Goal: Information Seeking & Learning: Learn about a topic

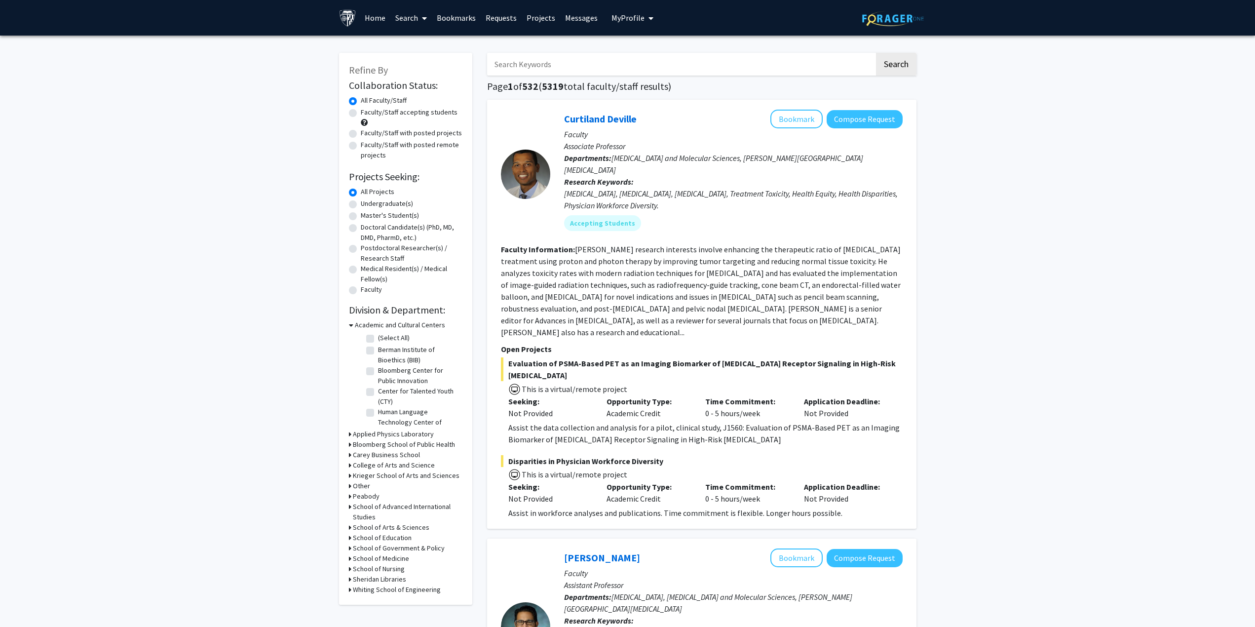
click at [350, 22] on img at bounding box center [347, 17] width 17 height 17
click at [372, 213] on label "Master's Student(s)" at bounding box center [390, 215] width 58 height 10
click at [367, 213] on input "Master's Student(s)" at bounding box center [364, 213] width 6 height 6
radio input "true"
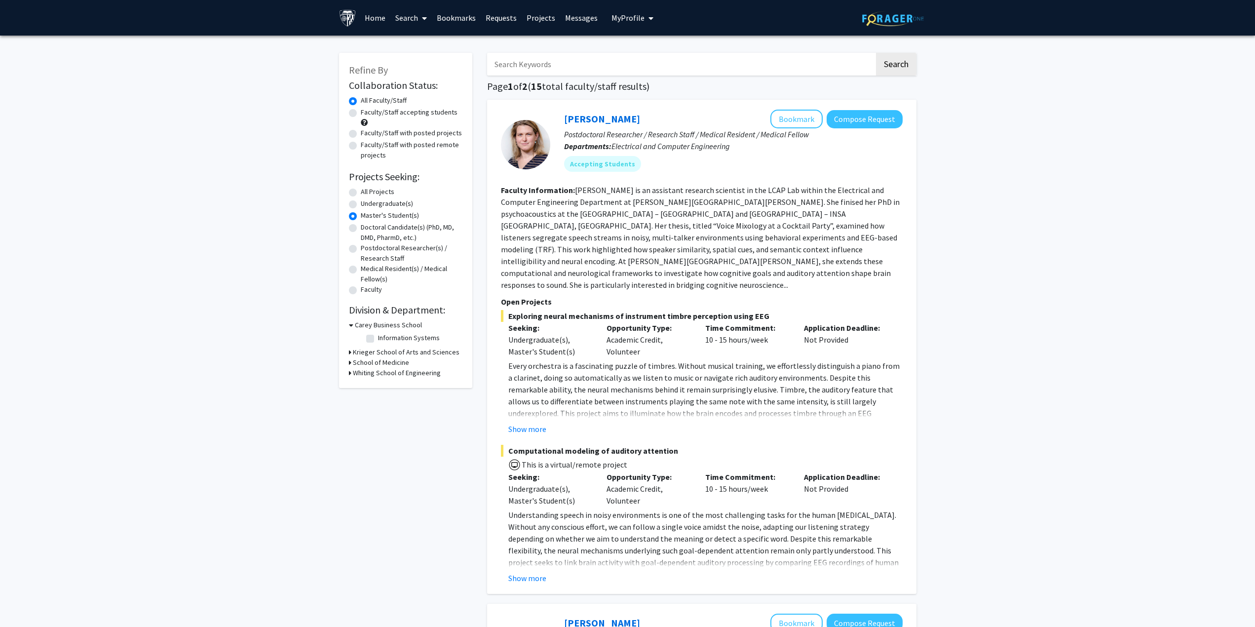
click at [408, 357] on h3 "Krieger School of Arts and Sciences" at bounding box center [406, 352] width 107 height 10
click at [394, 461] on h3 "Whiting School of Engineering" at bounding box center [397, 466] width 88 height 10
click at [391, 451] on h3 "School of Medicine" at bounding box center [381, 456] width 56 height 10
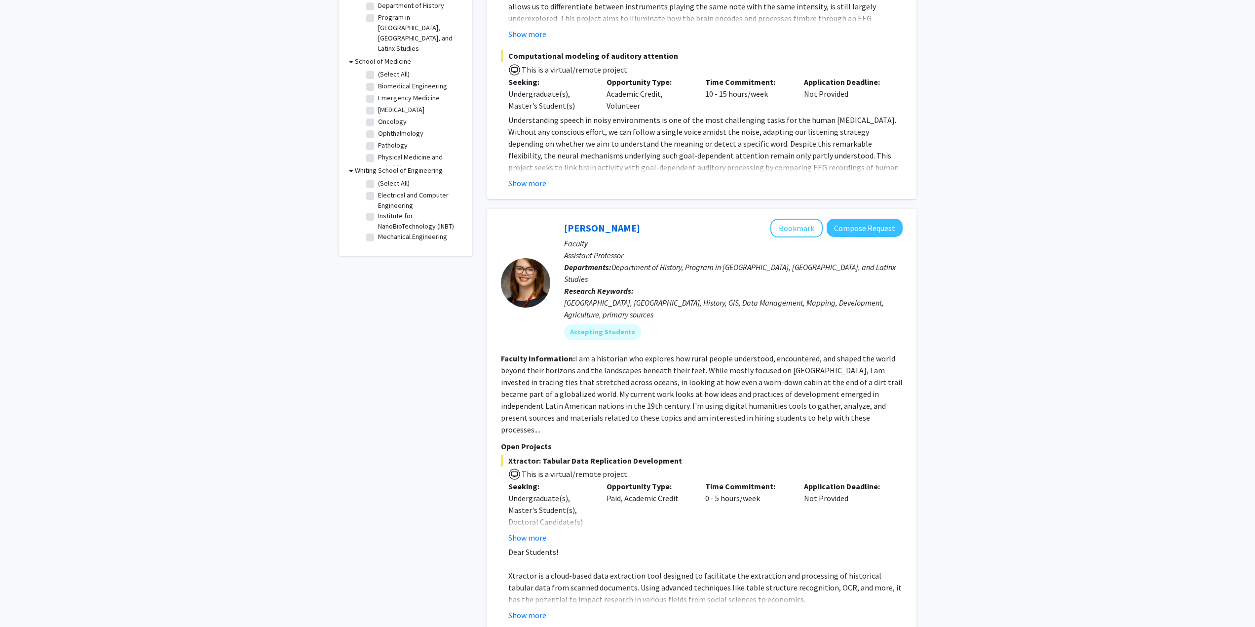
scroll to position [592, 0]
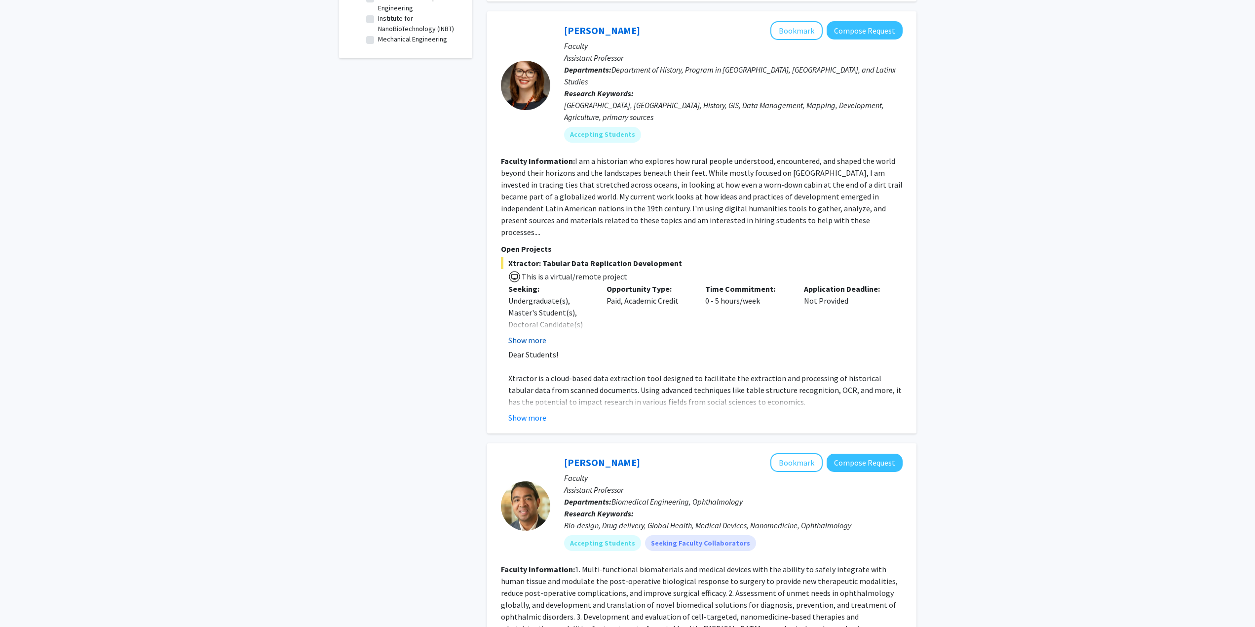
click at [533, 334] on button "Show more" at bounding box center [527, 340] width 38 height 12
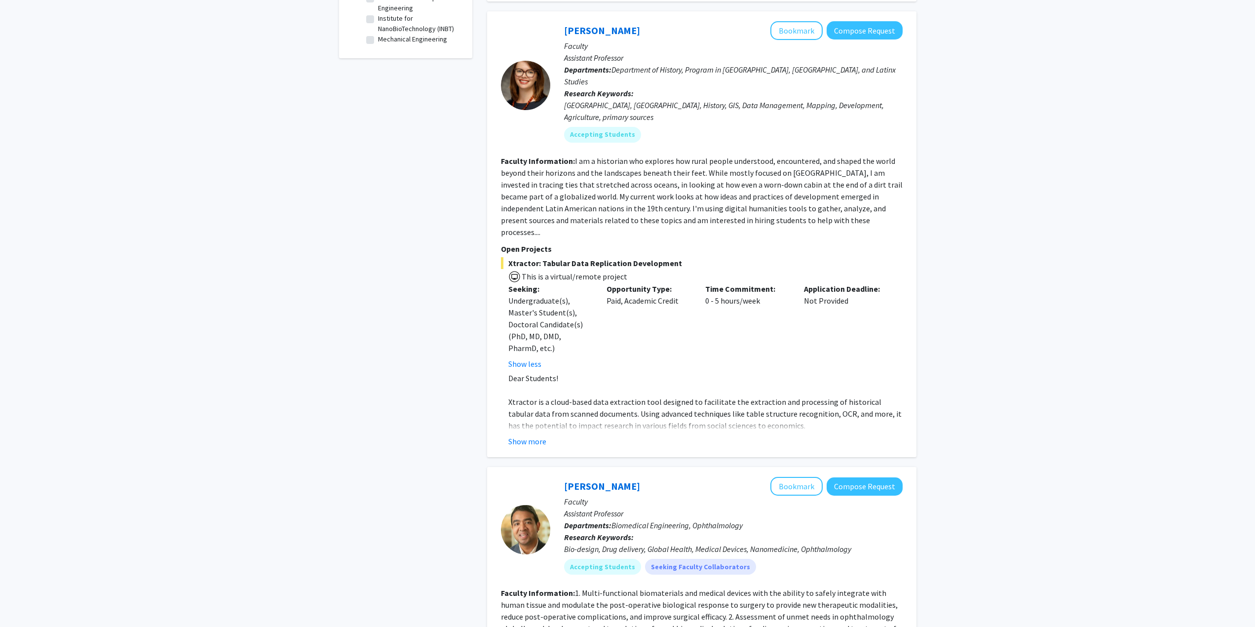
click at [531, 386] on fg-read-more "Dear Students! Xtractor is a cloud-based data extraction tool designed to facil…" at bounding box center [702, 409] width 402 height 75
click at [532, 435] on button "Show more" at bounding box center [527, 441] width 38 height 12
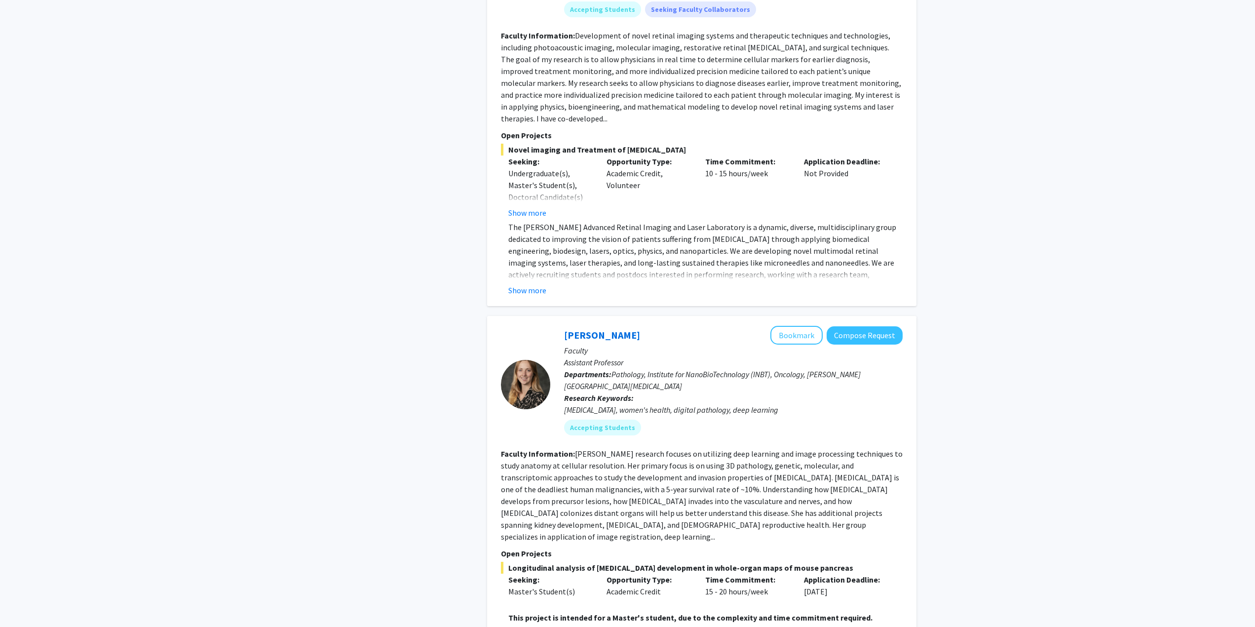
scroll to position [3109, 0]
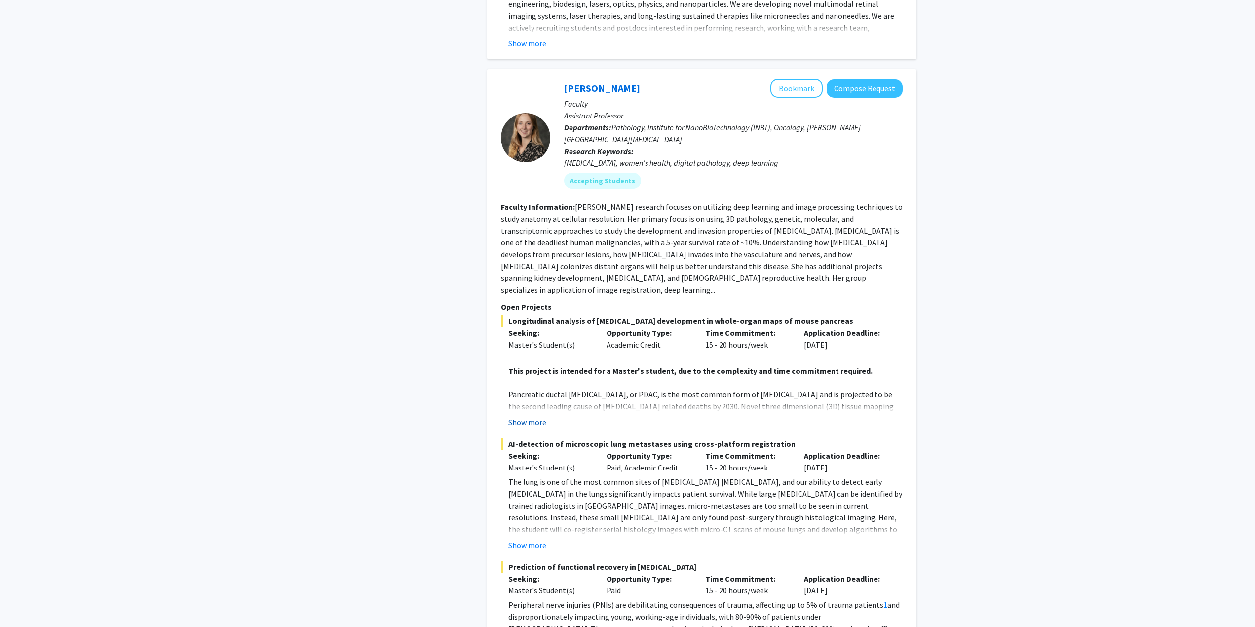
click at [527, 416] on button "Show more" at bounding box center [527, 422] width 38 height 12
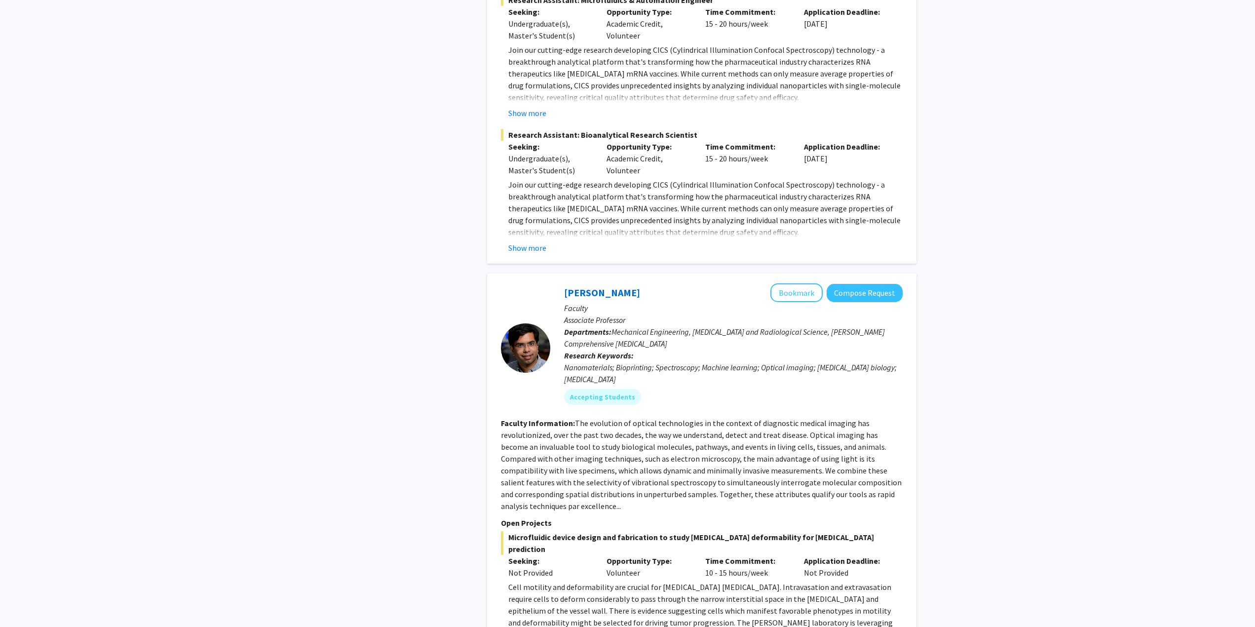
scroll to position [4989, 0]
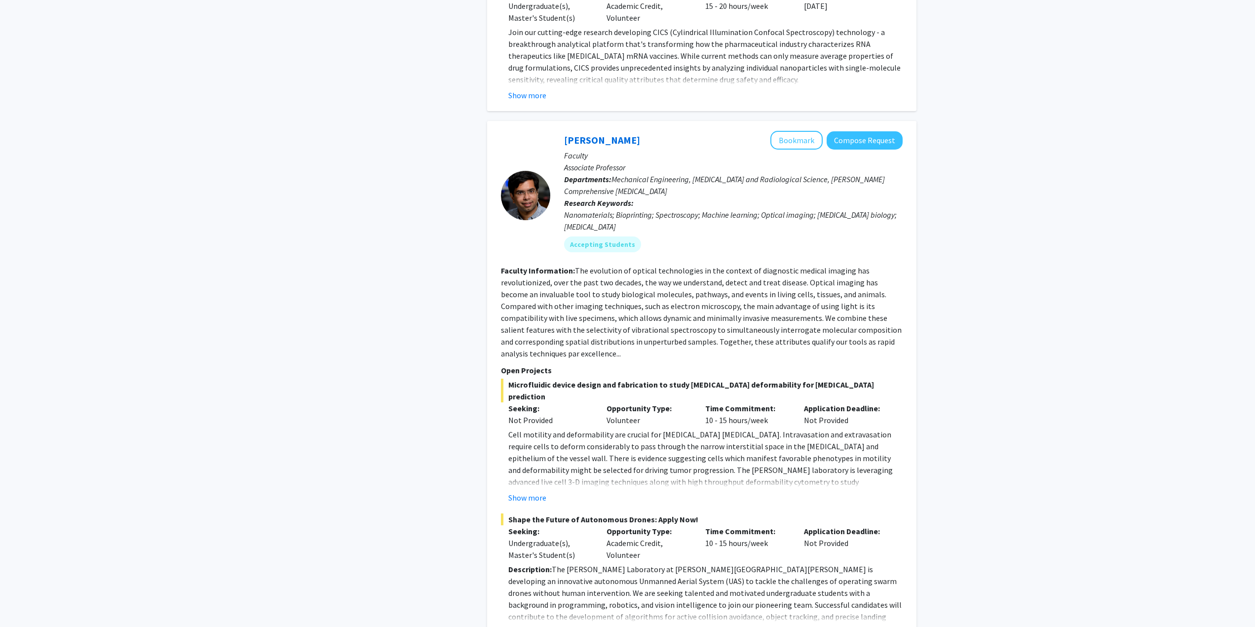
click at [528, 563] on fg-read-more "Description: The Barman Laboratory at Johns Hopkins University is developing an…" at bounding box center [702, 600] width 402 height 75
click at [527, 626] on button "Show more" at bounding box center [527, 632] width 38 height 12
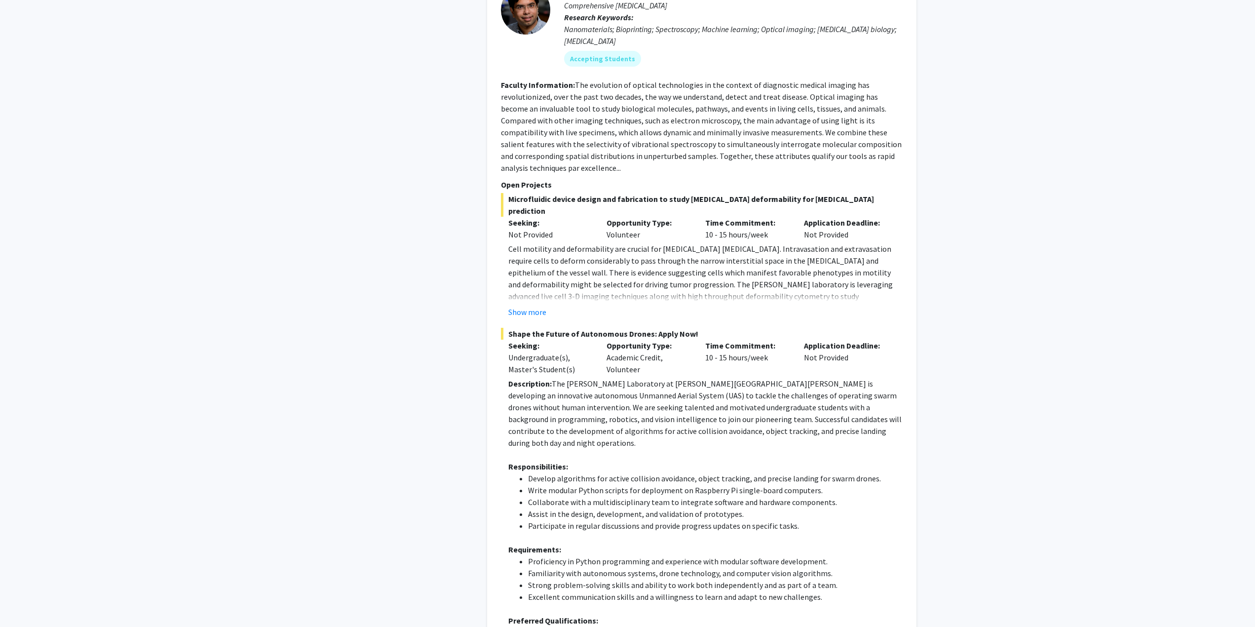
scroll to position [5273, 0]
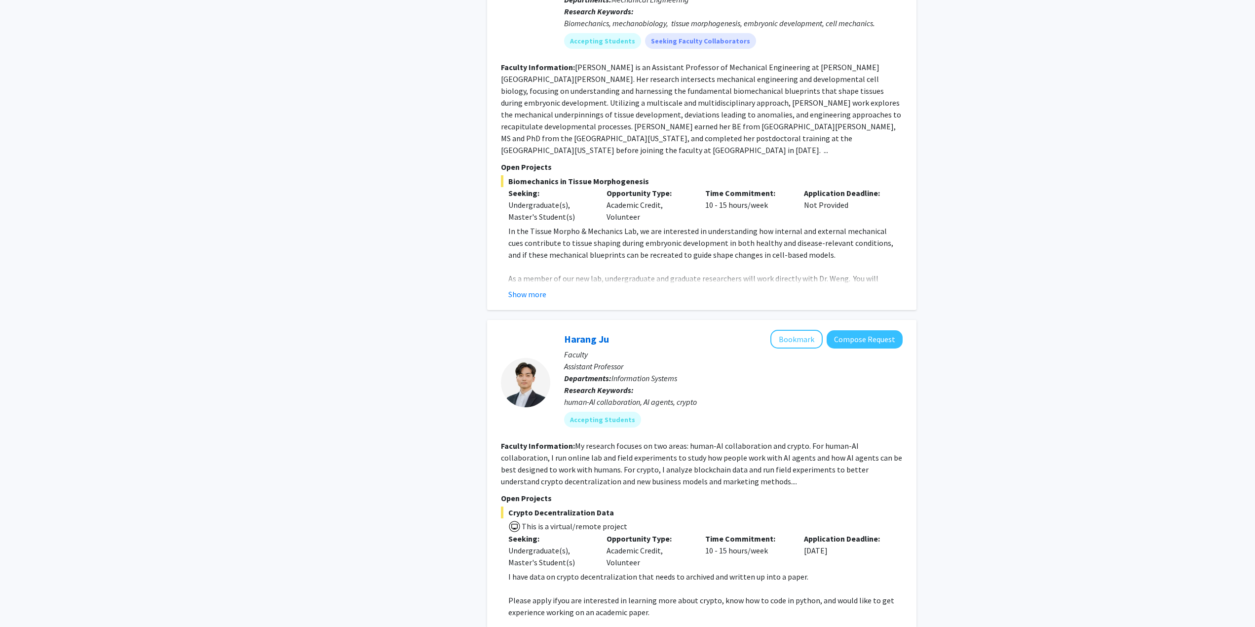
scroll to position [740, 0]
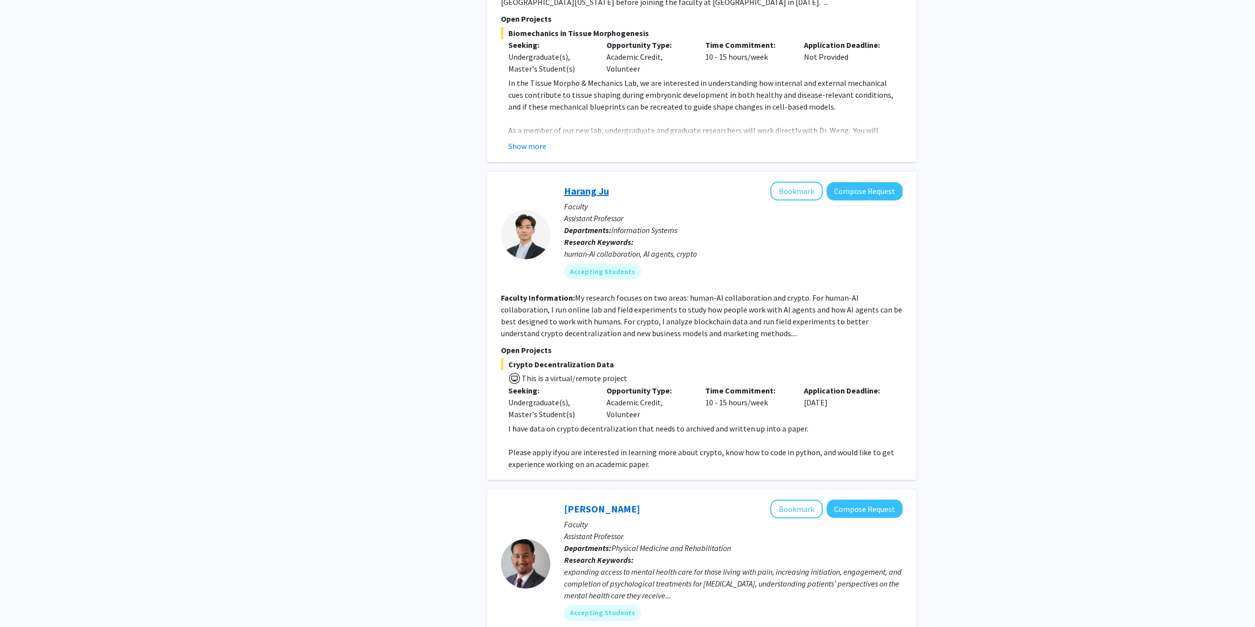
click at [607, 185] on link "Harang Ju" at bounding box center [586, 191] width 45 height 12
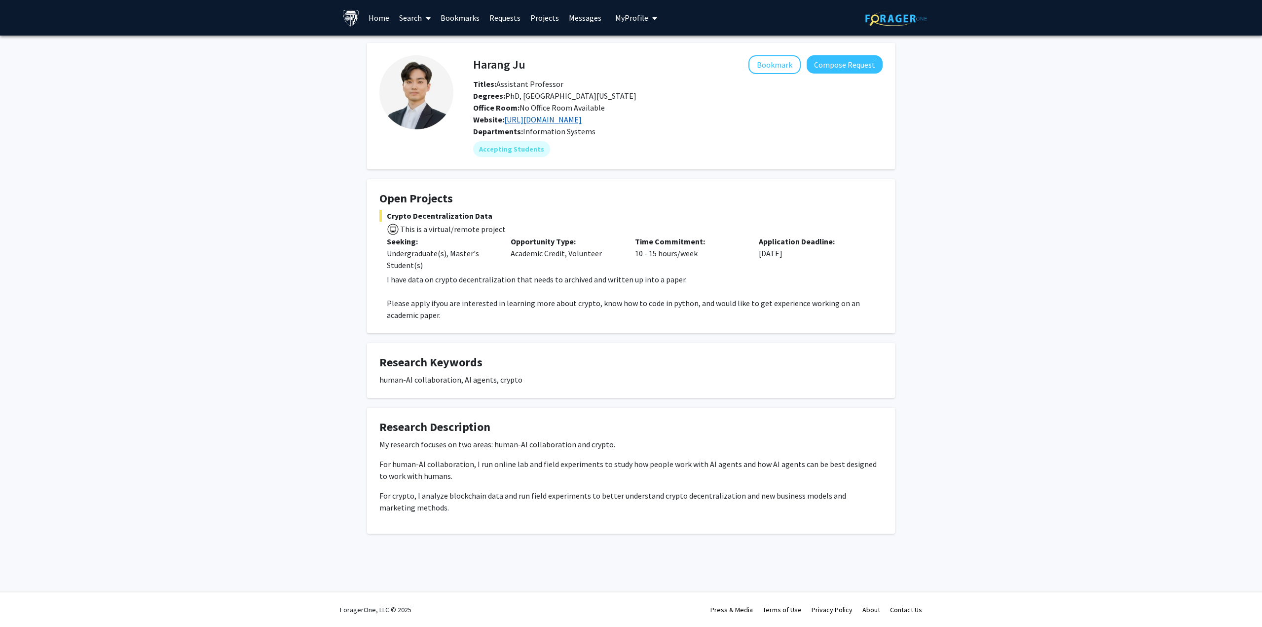
click at [565, 115] on link "https://www.harangju.com/" at bounding box center [542, 119] width 77 height 10
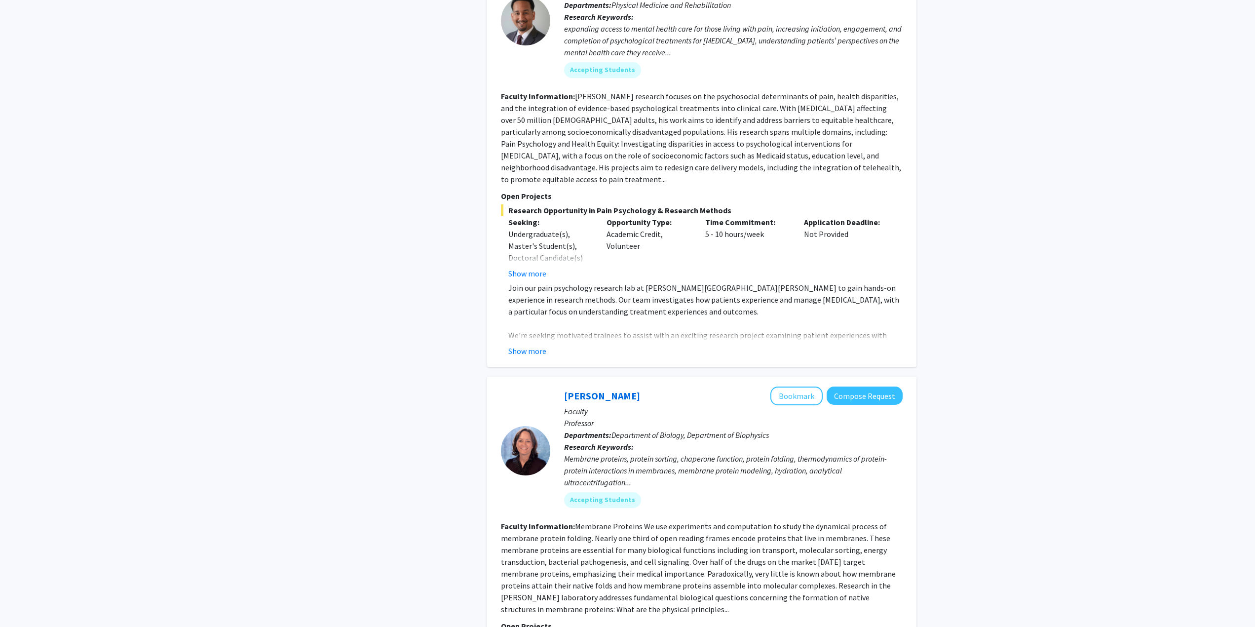
scroll to position [1481, 0]
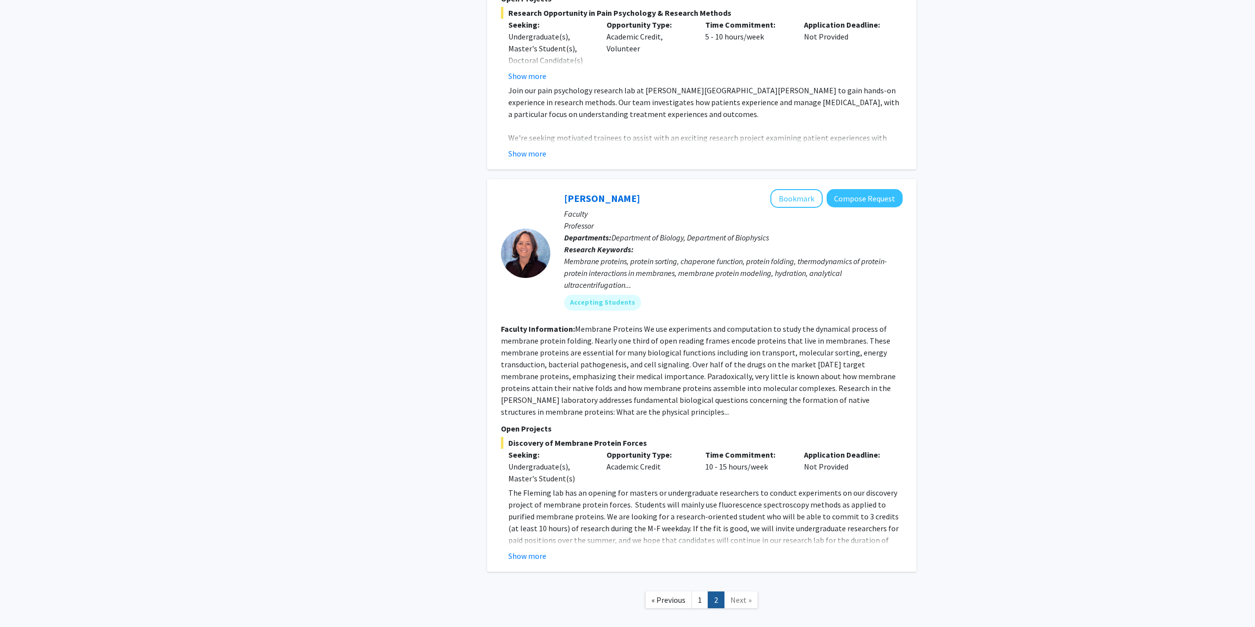
drag, startPoint x: 732, startPoint y: 563, endPoint x: 733, endPoint y: 555, distance: 7.4
click at [733, 591] on link "Next »" at bounding box center [741, 599] width 34 height 17
drag, startPoint x: 733, startPoint y: 555, endPoint x: 655, endPoint y: 345, distance: 223.6
click at [655, 345] on section "Faculty Information: Membrane Proteins We use experiments and computation to st…" at bounding box center [702, 370] width 402 height 95
click at [660, 331] on fg-read-more "Membrane Proteins We use experiments and computation to study the dynamical pro…" at bounding box center [698, 370] width 395 height 93
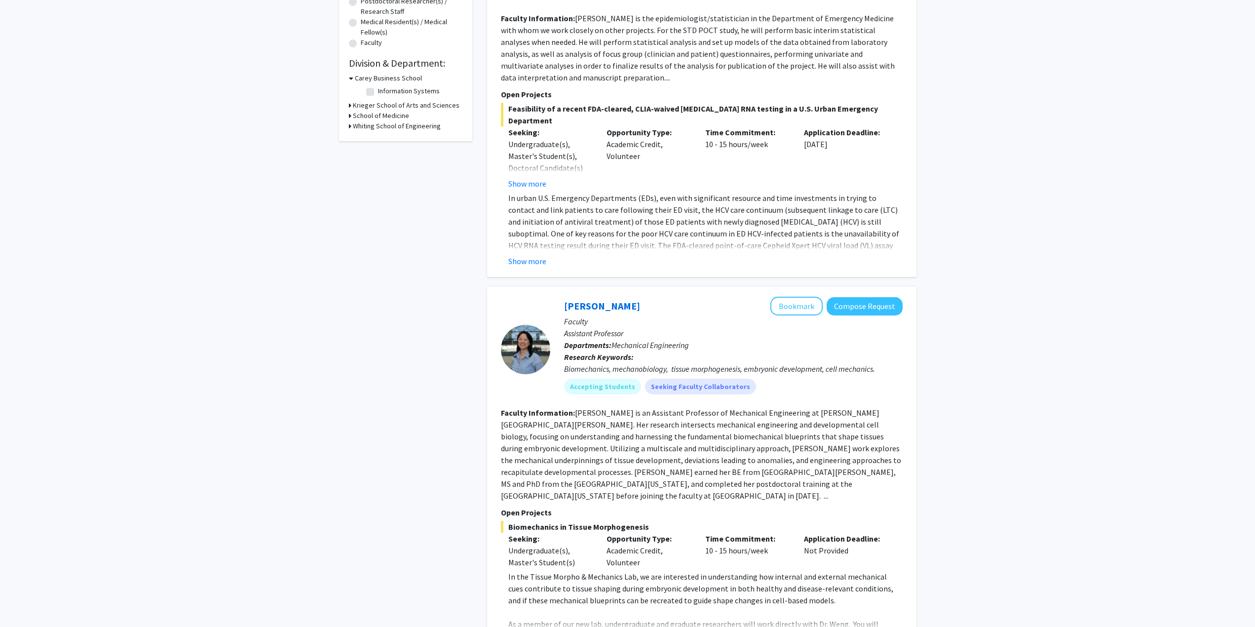
scroll to position [0, 0]
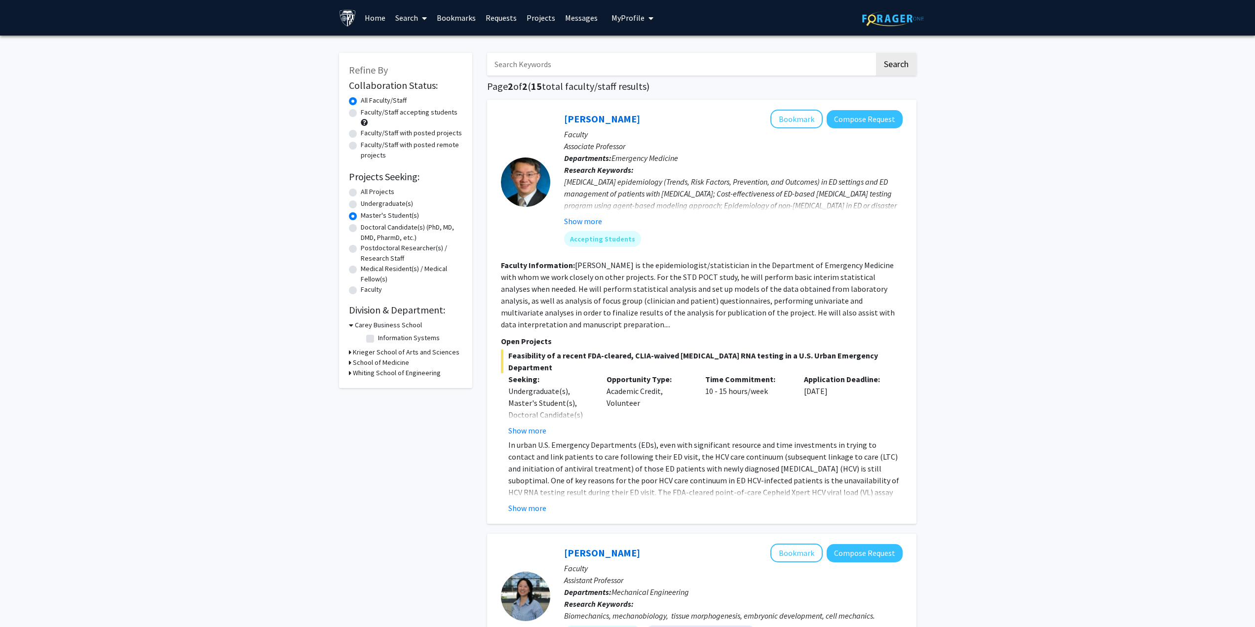
click at [410, 147] on label "Faculty/Staff with posted remote projects" at bounding box center [412, 150] width 102 height 21
click at [367, 146] on input "Faculty/Staff with posted remote projects" at bounding box center [364, 143] width 6 height 6
radio input "true"
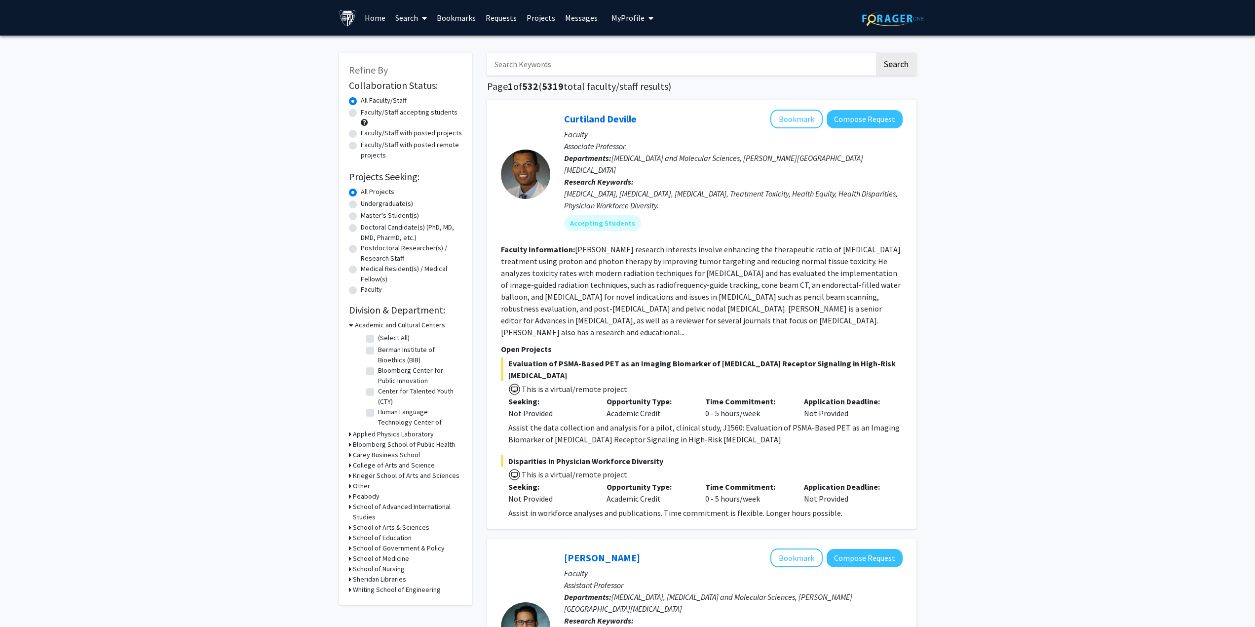
click at [367, 18] on link "Home" at bounding box center [375, 17] width 31 height 35
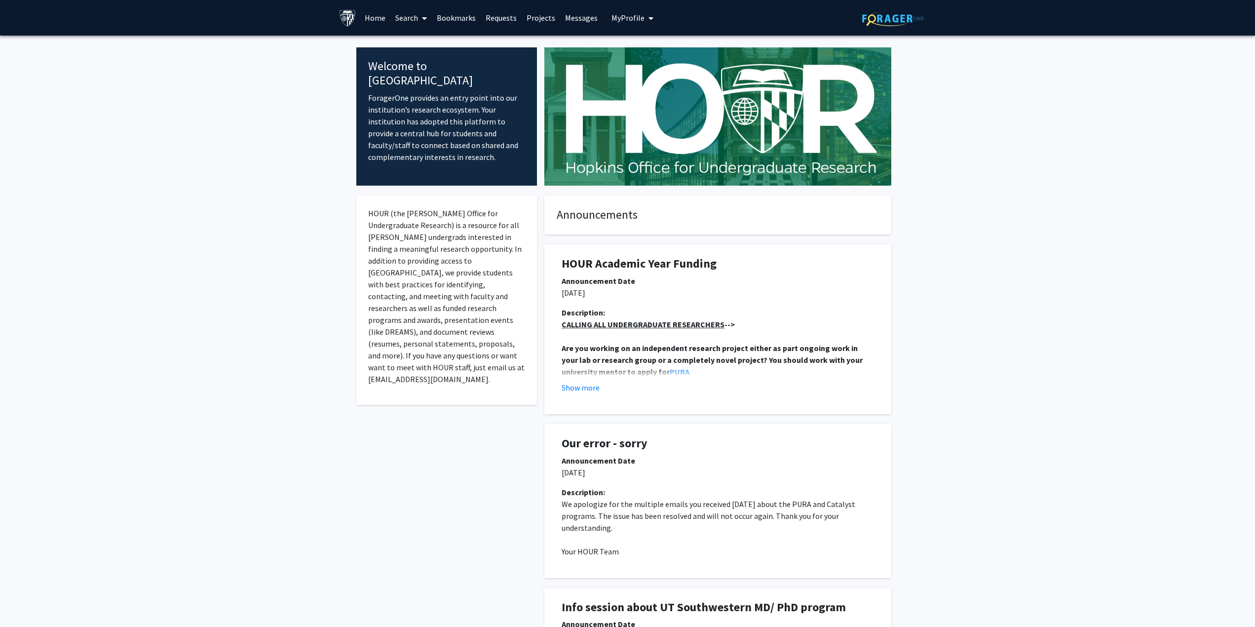
click at [648, 15] on icon "My profile dropdown to access profile and logout" at bounding box center [650, 18] width 5 height 8
click at [652, 58] on span "View Profile" at bounding box center [673, 56] width 60 height 11
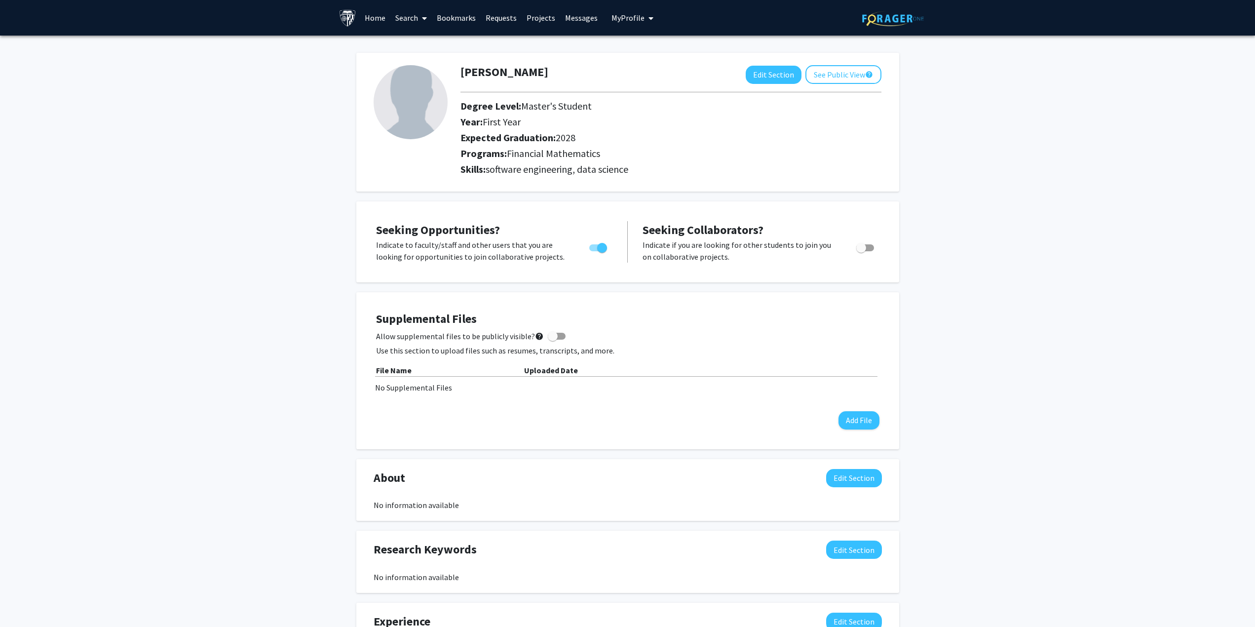
click at [324, 22] on div "Skip navigation Home Search Bookmarks Requests Projects Messages My Profile Gor…" at bounding box center [627, 18] width 1255 height 36
click at [352, 13] on img at bounding box center [347, 17] width 17 height 17
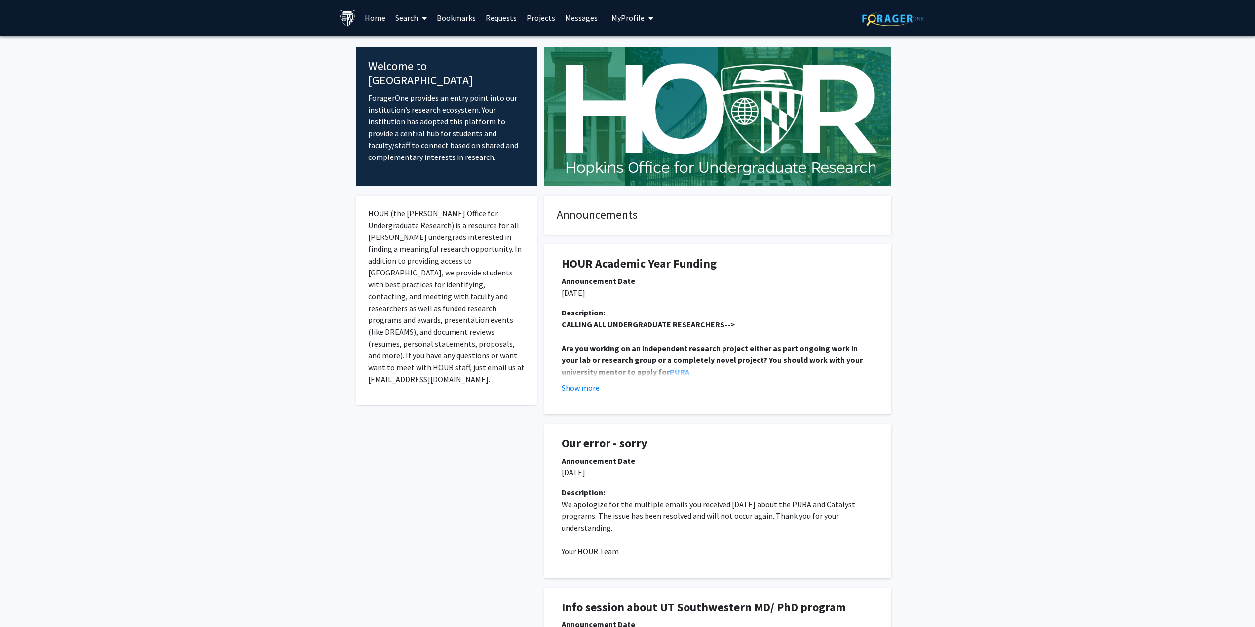
click at [912, 21] on img at bounding box center [893, 18] width 62 height 15
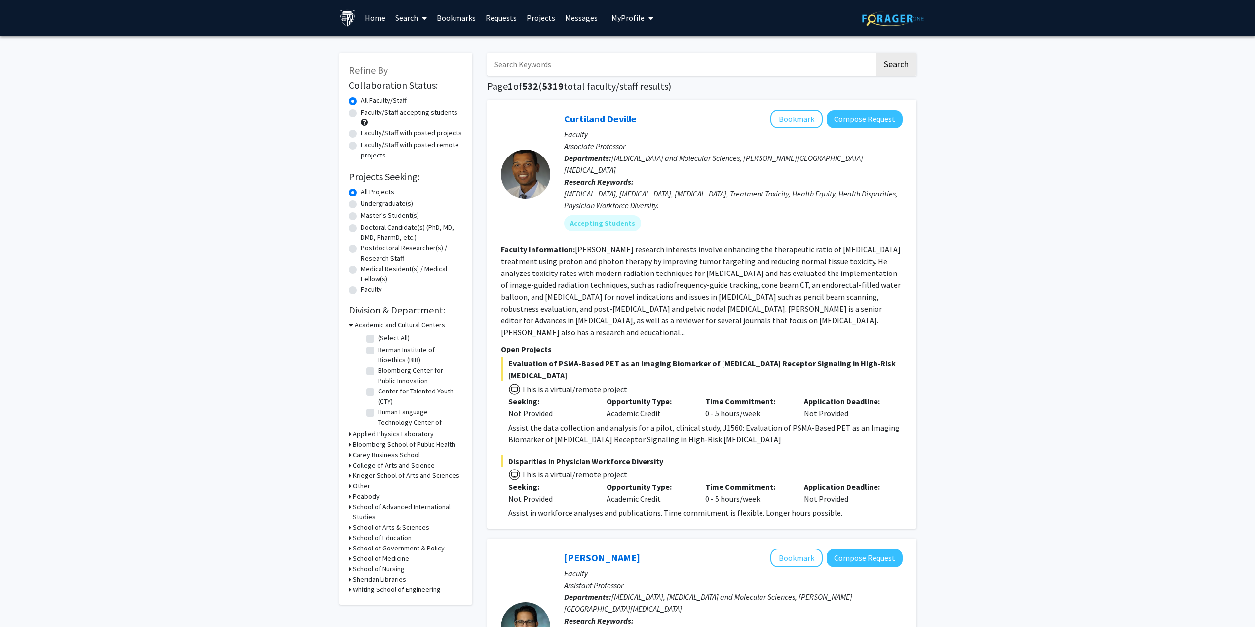
click at [640, 17] on span "My Profile" at bounding box center [627, 18] width 33 height 10
click at [644, 87] on link "Log Out" at bounding box center [662, 91] width 89 height 12
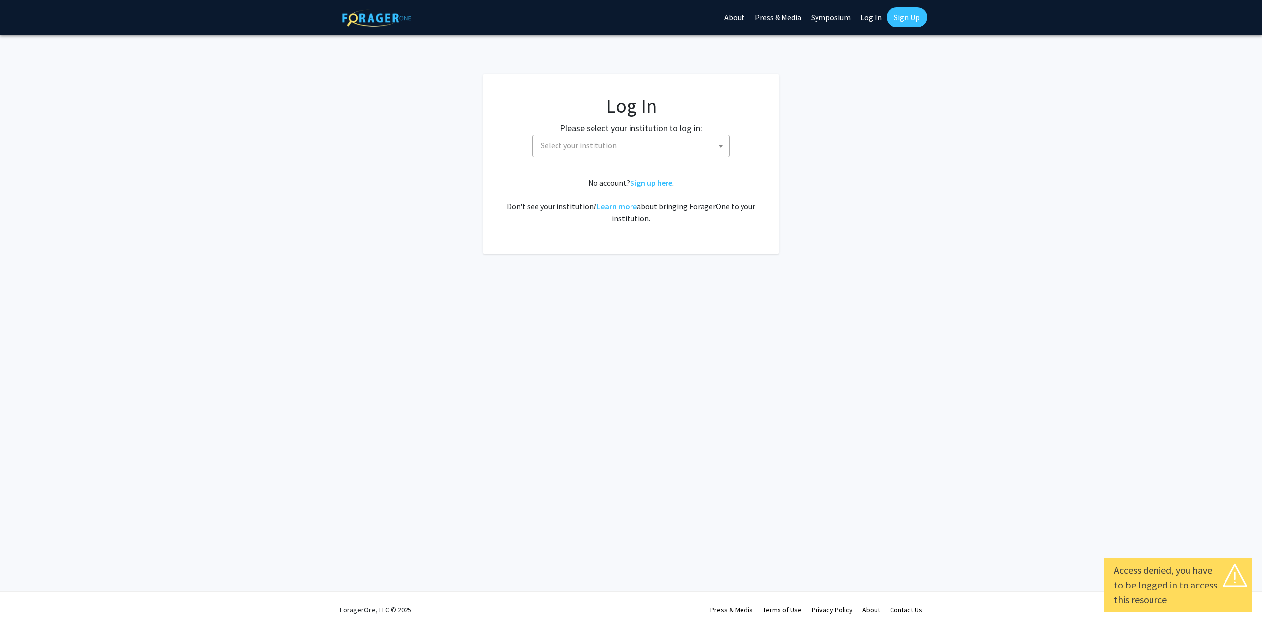
select select
click at [686, 144] on span "Select your institution" at bounding box center [633, 145] width 192 height 20
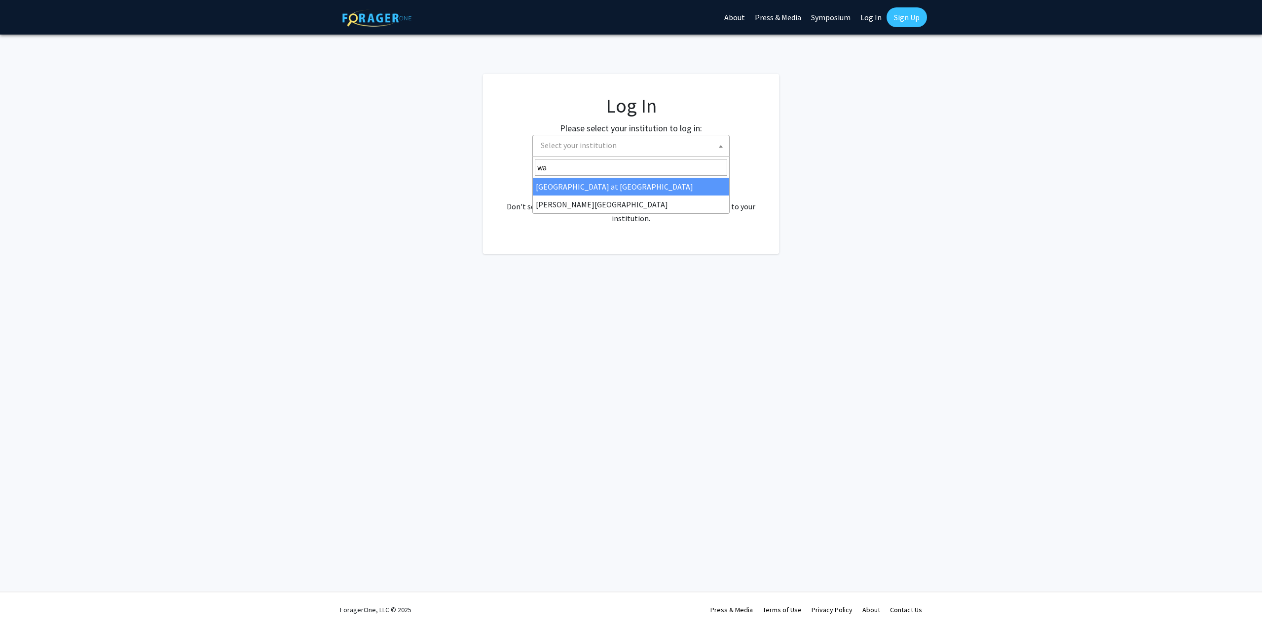
type input "w"
type input "j"
type input "w"
type input "joh"
select select "1"
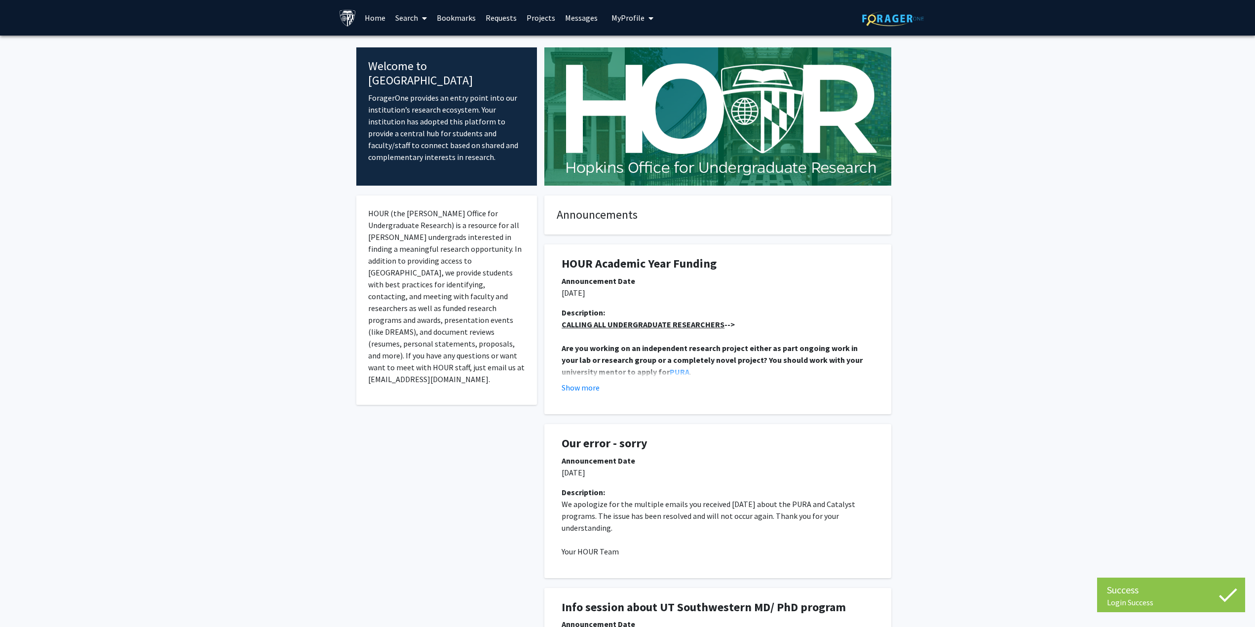
click at [412, 18] on link "Search" at bounding box center [410, 17] width 41 height 35
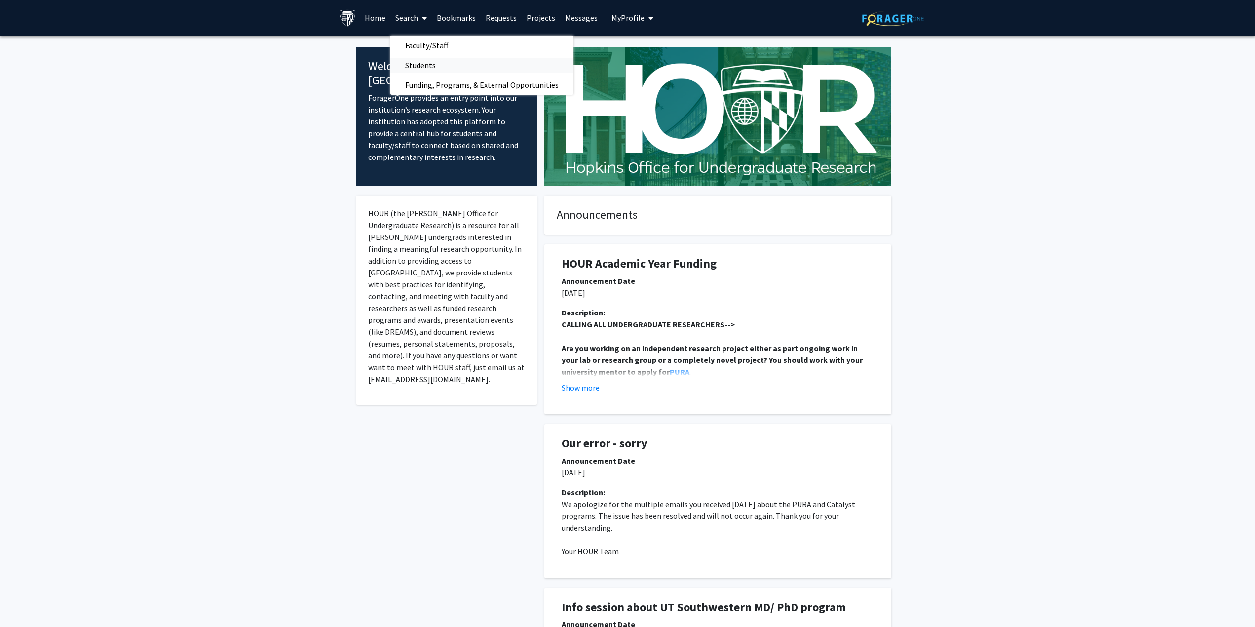
click at [423, 61] on span "Students" at bounding box center [420, 65] width 60 height 20
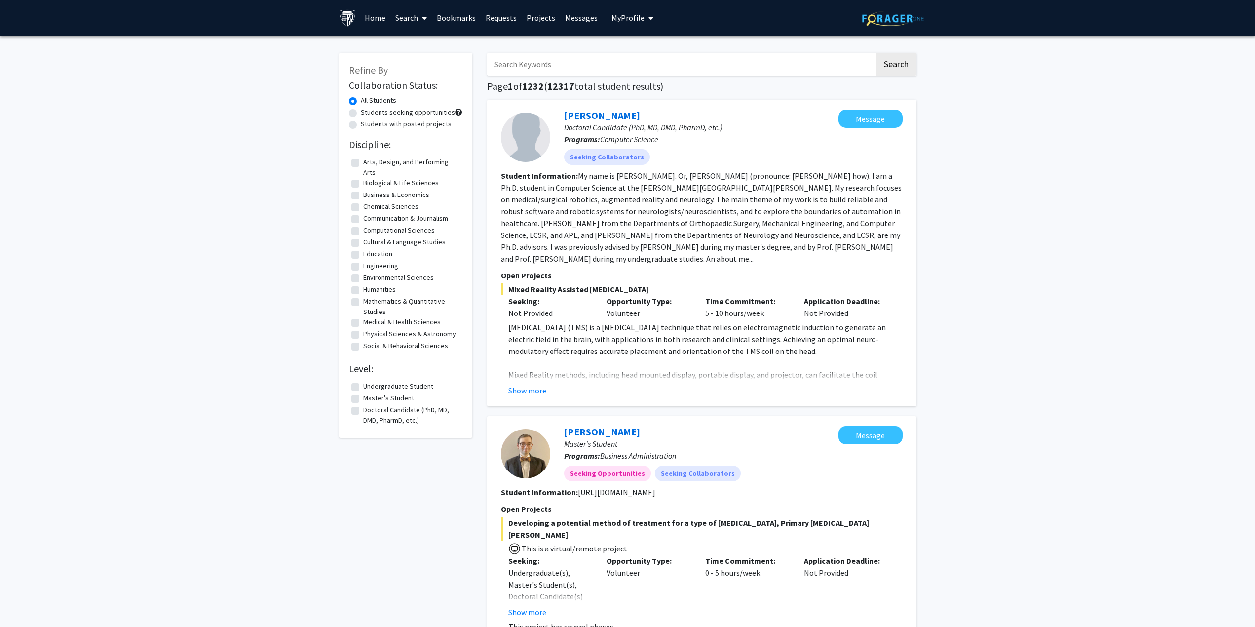
click at [399, 116] on fg-radiogroup "All Students Students seeking opportunities Students with posted projects" at bounding box center [406, 113] width 114 height 36
click at [399, 112] on label "Students seeking opportunities" at bounding box center [408, 112] width 94 height 10
click at [367, 112] on input "Students seeking opportunities" at bounding box center [364, 110] width 6 height 6
radio input "true"
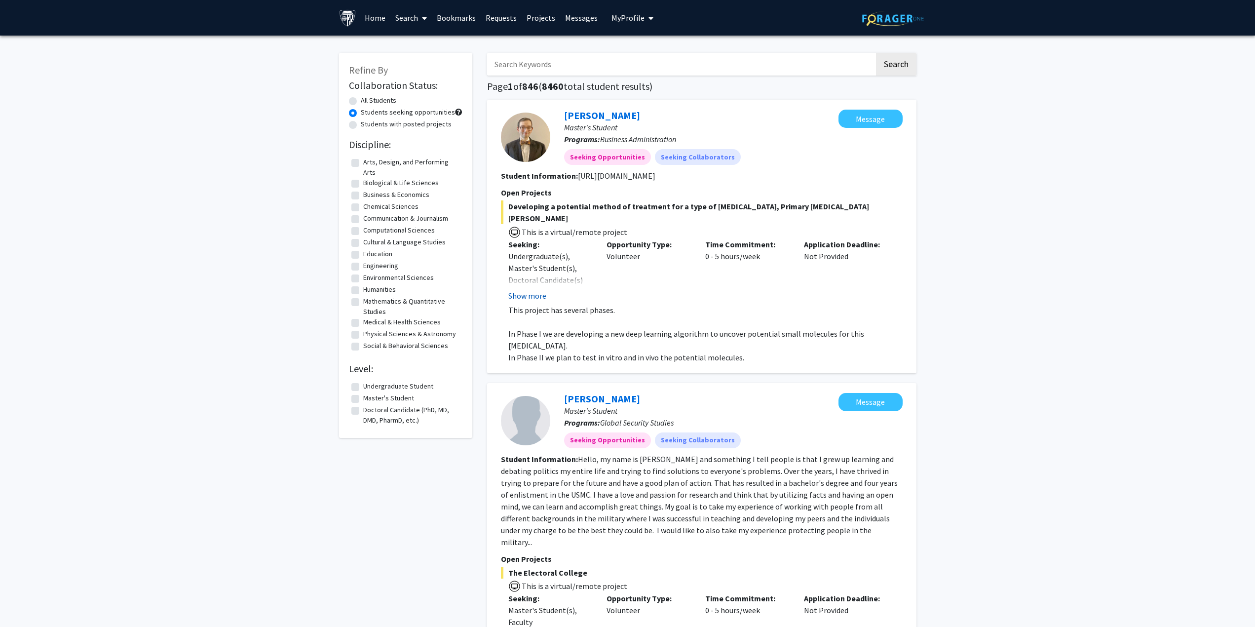
click at [522, 290] on button "Show more" at bounding box center [527, 296] width 38 height 12
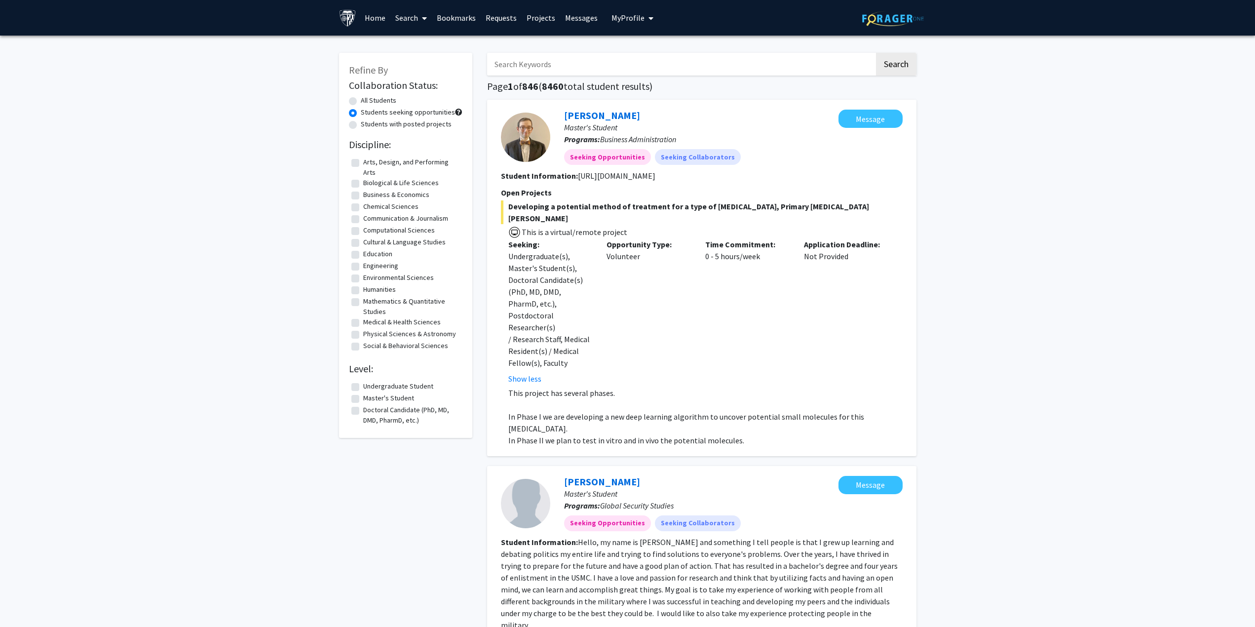
click at [520, 146] on div at bounding box center [525, 137] width 49 height 49
click at [412, 122] on label "Students with posted projects" at bounding box center [406, 124] width 91 height 10
click at [367, 122] on input "Students with posted projects" at bounding box center [364, 122] width 6 height 6
radio input "true"
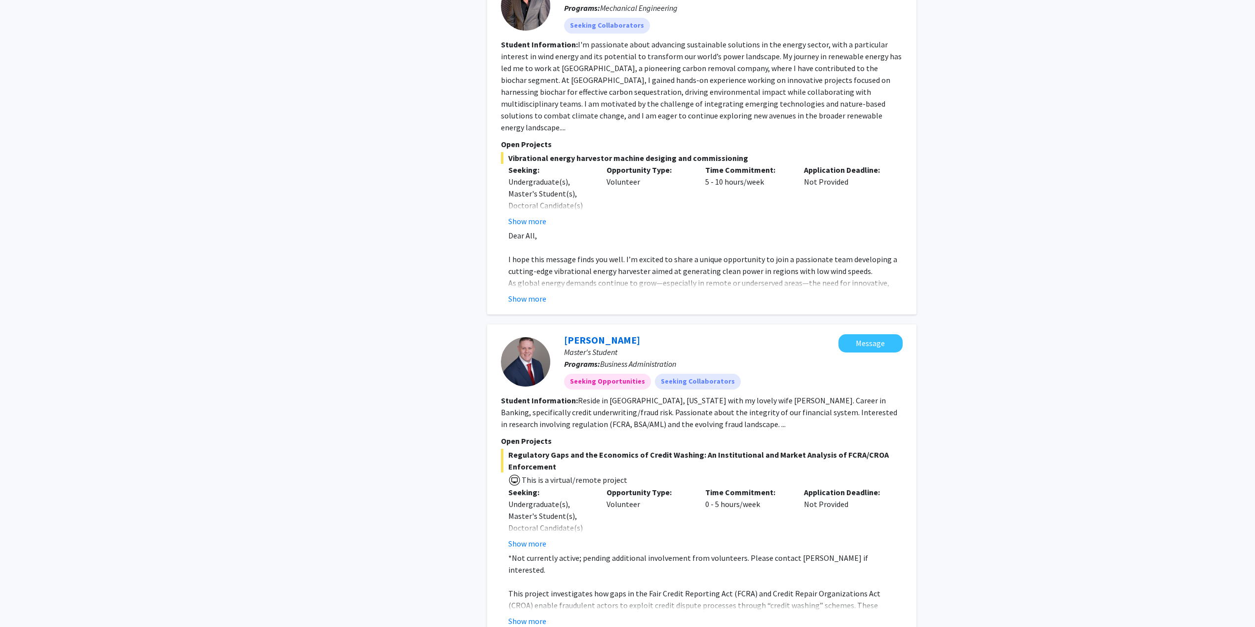
scroll to position [1382, 0]
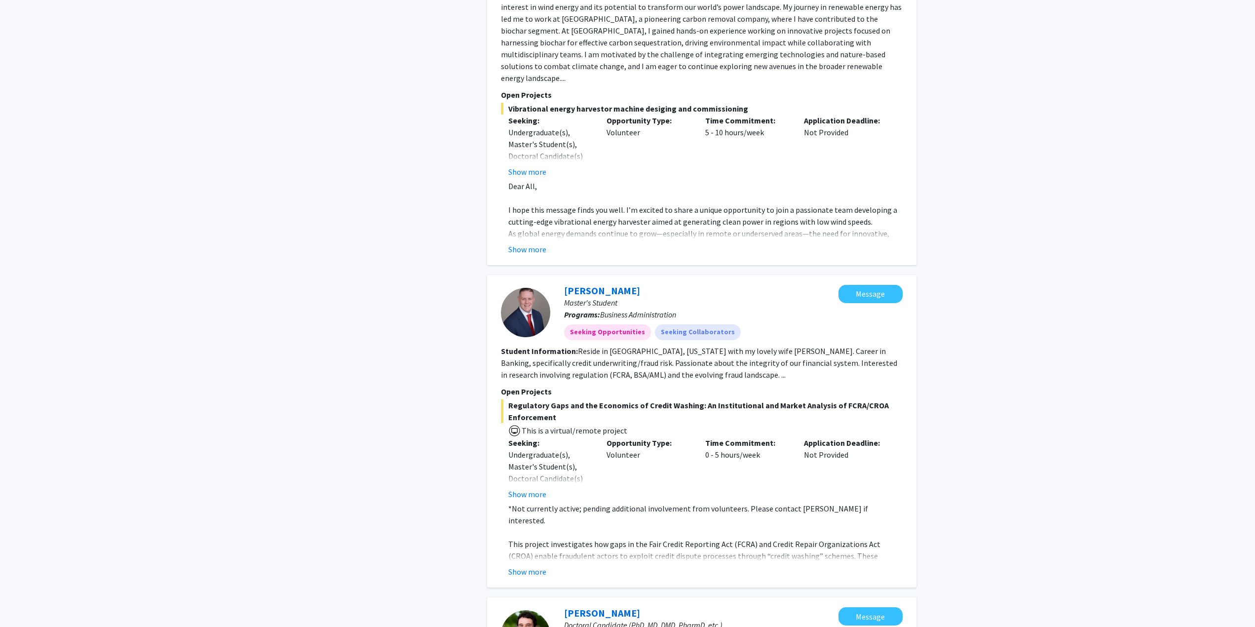
click at [532, 519] on div "[PERSON_NAME] Master's Student Programs: Business Administration Seeking Opport…" at bounding box center [701, 431] width 429 height 313
click at [533, 566] on button "Show more" at bounding box center [527, 572] width 38 height 12
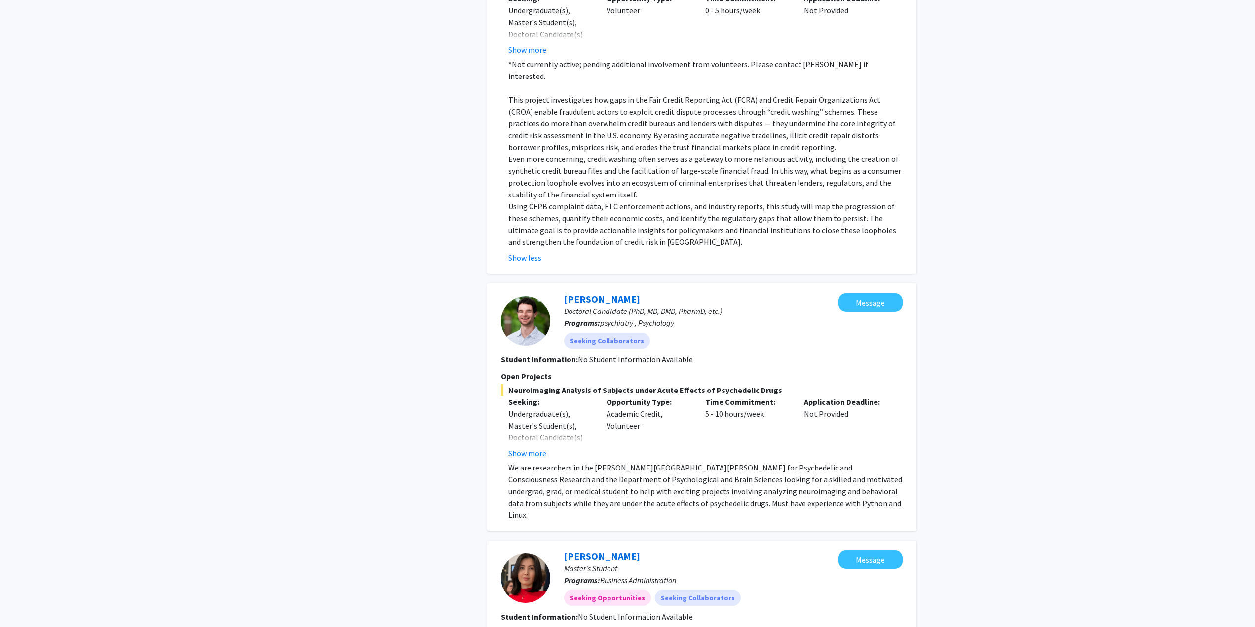
scroll to position [1875, 0]
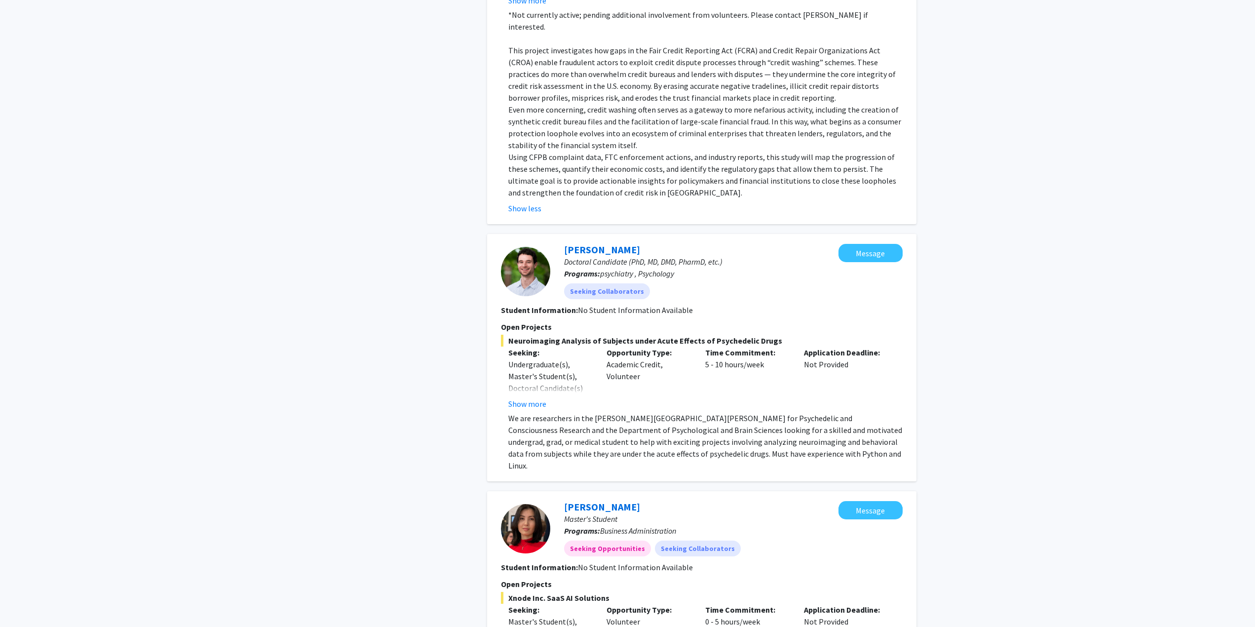
drag, startPoint x: 423, startPoint y: 492, endPoint x: 367, endPoint y: 461, distance: 64.3
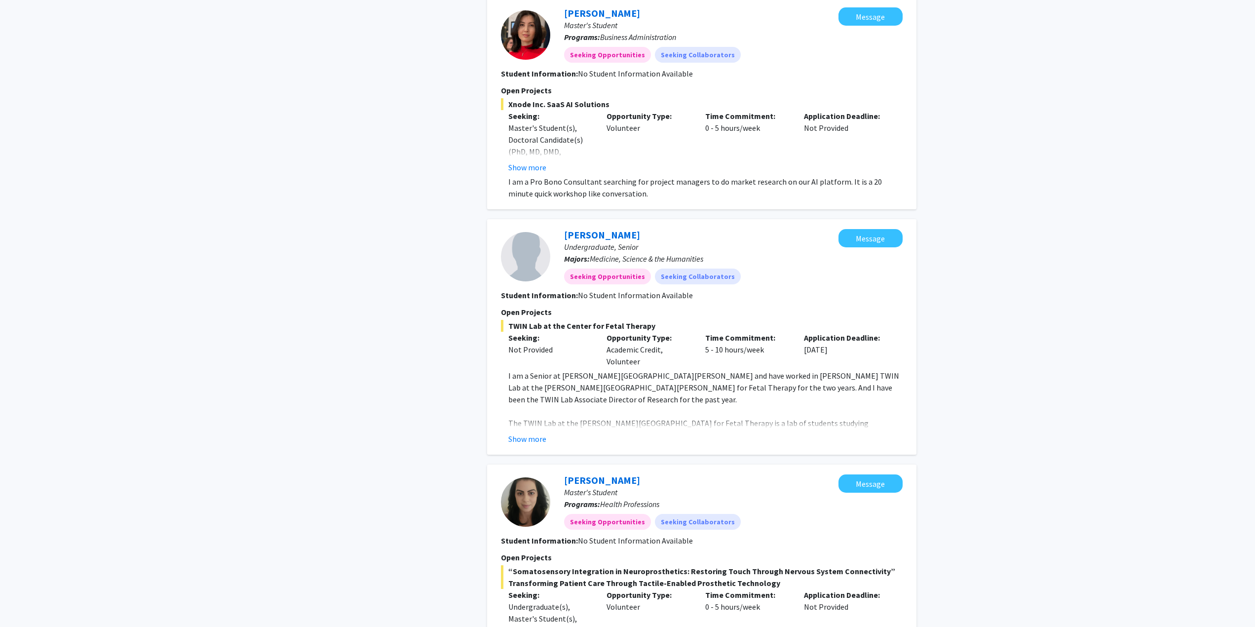
scroll to position [2508, 0]
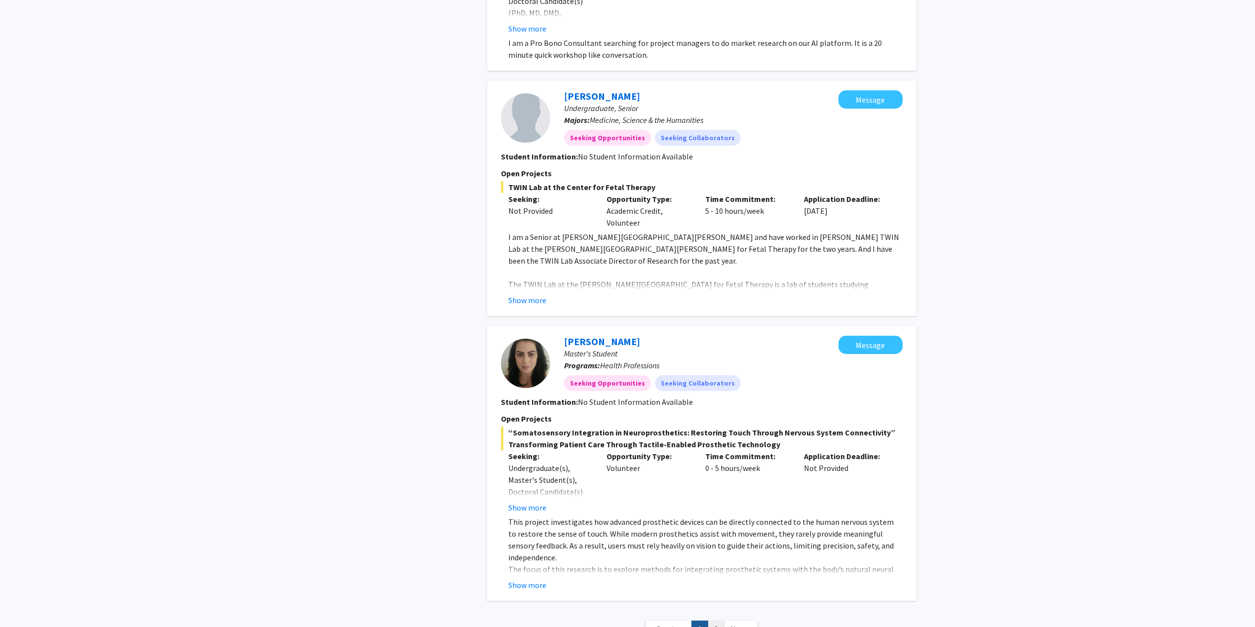
click at [719, 620] on link "2" at bounding box center [716, 628] width 17 height 17
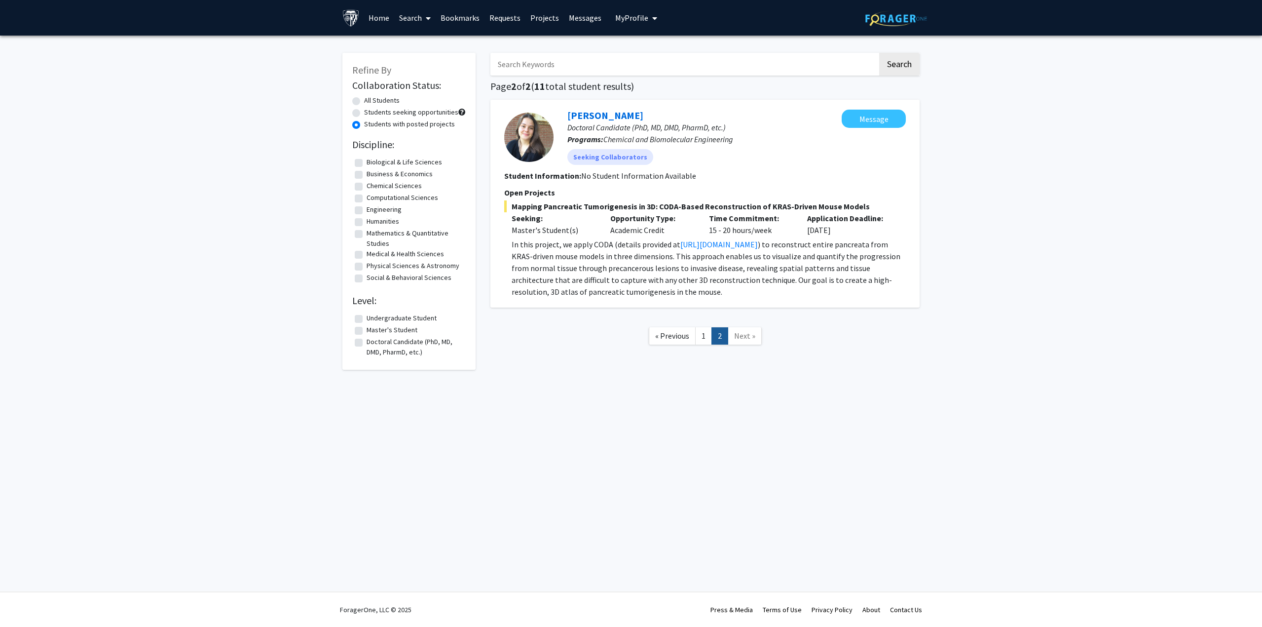
click at [389, 101] on label "All Students" at bounding box center [382, 100] width 36 height 10
click at [371, 101] on input "All Students" at bounding box center [367, 98] width 6 height 6
radio input "true"
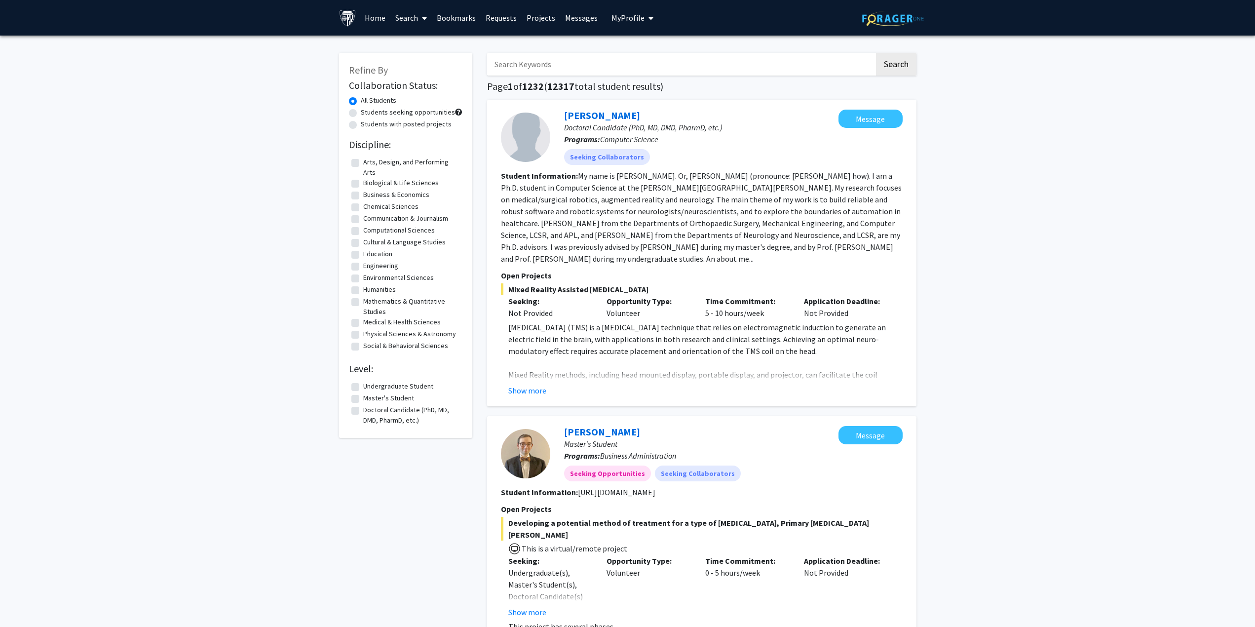
click at [415, 22] on link "Search" at bounding box center [410, 17] width 41 height 35
click at [466, 85] on span "Funding, Programs, & External Opportunities" at bounding box center [481, 85] width 183 height 20
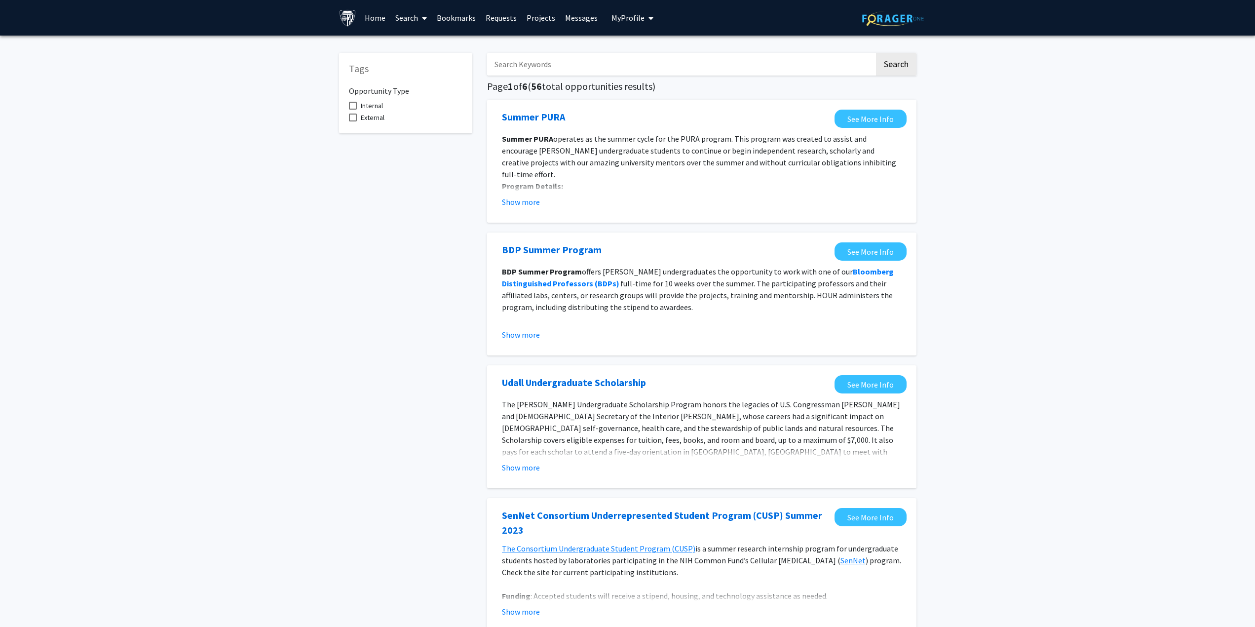
click at [534, 333] on button "Show more" at bounding box center [521, 335] width 38 height 12
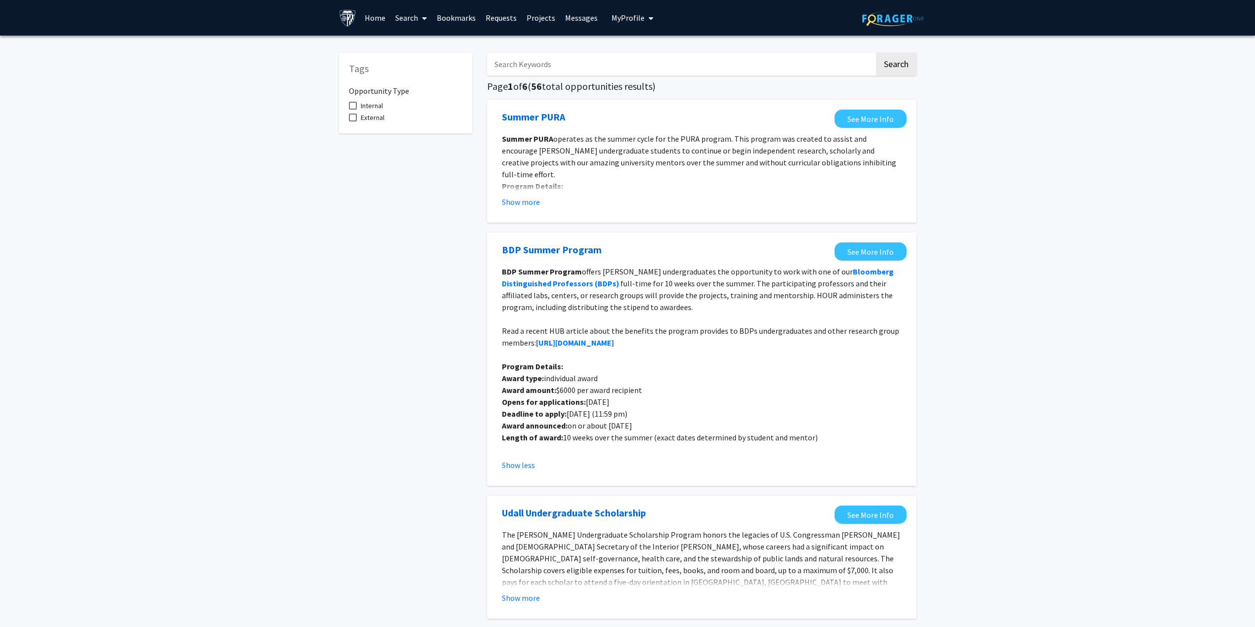
click at [431, 16] on link "Search" at bounding box center [410, 17] width 41 height 35
click at [437, 64] on span "Students" at bounding box center [420, 65] width 60 height 20
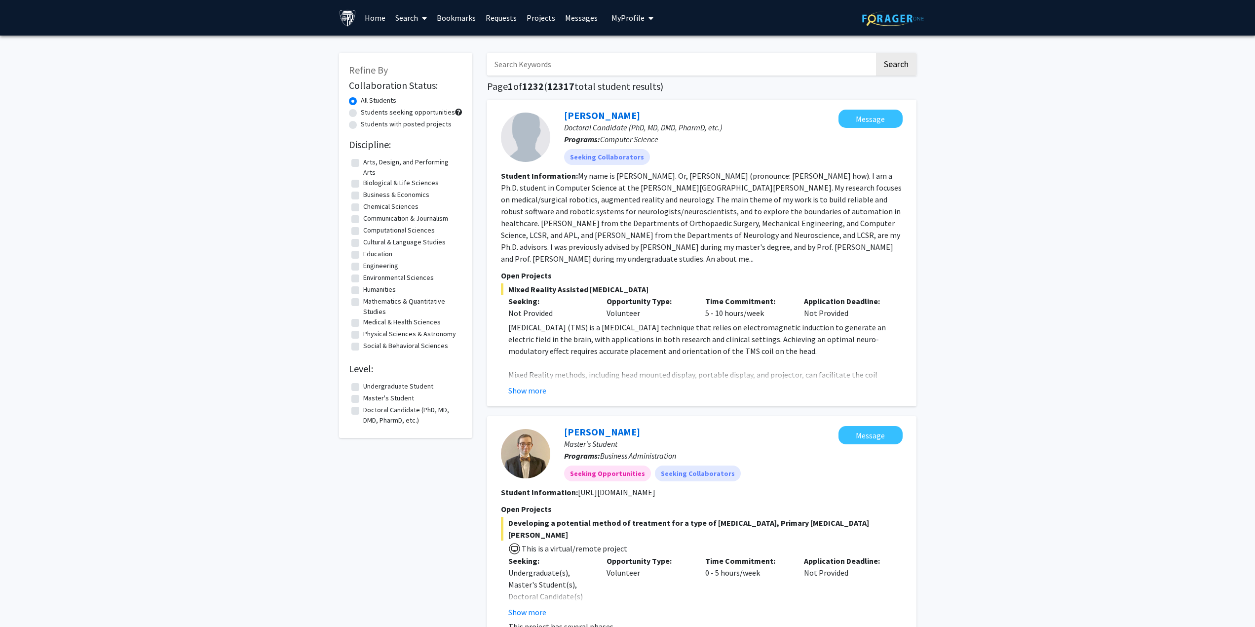
click at [422, 14] on span at bounding box center [422, 18] width 9 height 35
click at [431, 40] on span "Faculty/Staff" at bounding box center [426, 46] width 73 height 20
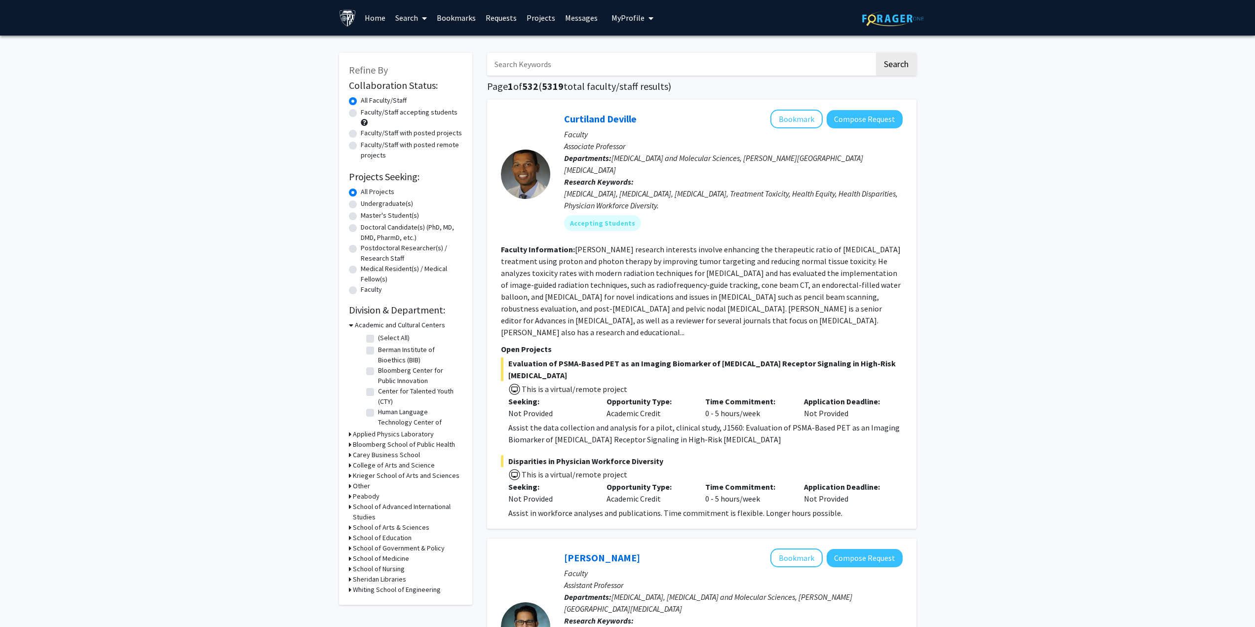
click at [426, 24] on span at bounding box center [422, 18] width 9 height 35
click at [428, 88] on span "Funding, Programs, & External Opportunities" at bounding box center [481, 85] width 183 height 20
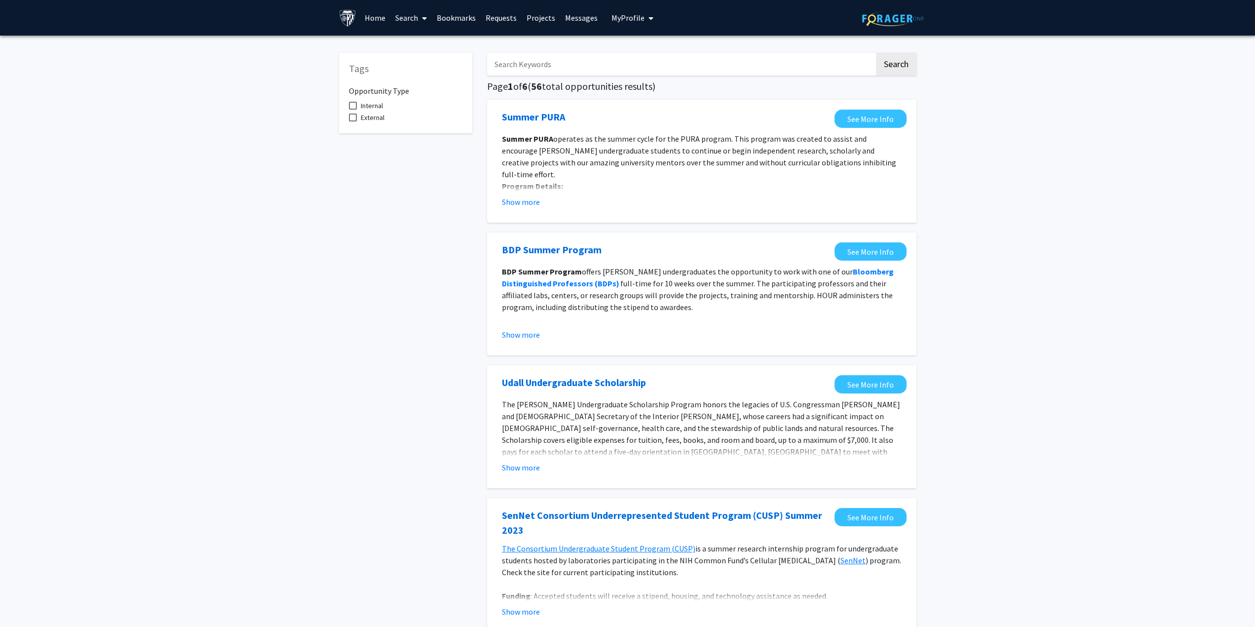
click at [410, 13] on link "Search" at bounding box center [410, 17] width 41 height 35
click at [414, 60] on span "Students" at bounding box center [420, 65] width 60 height 20
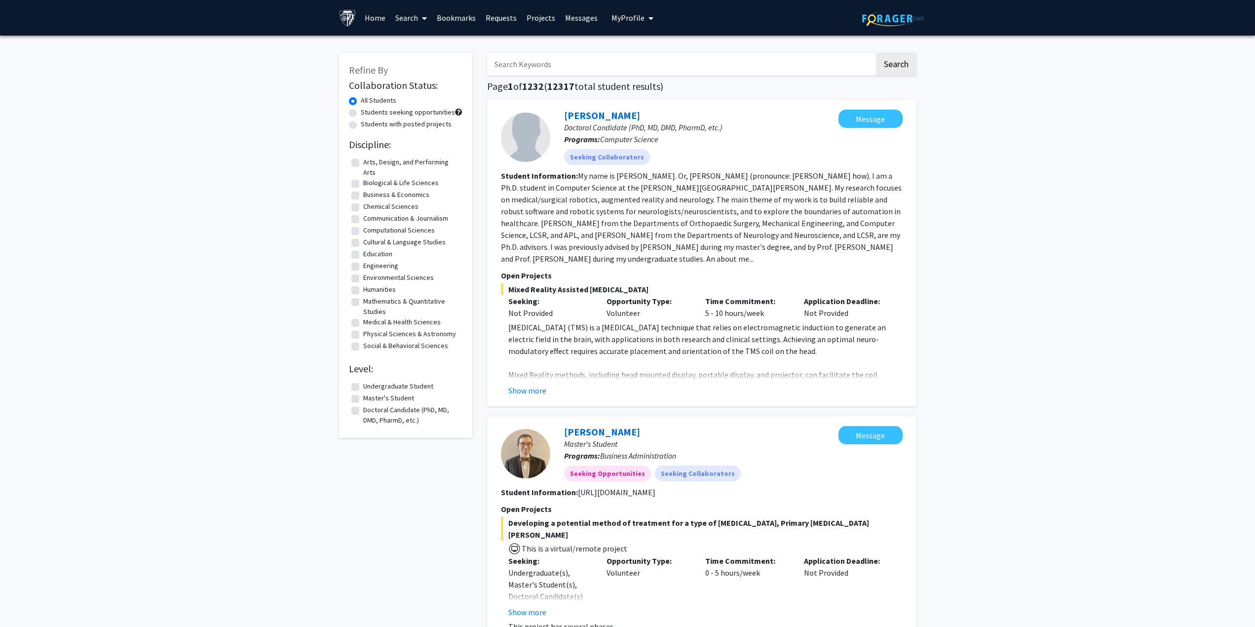
click at [371, 25] on link "Home" at bounding box center [375, 17] width 31 height 35
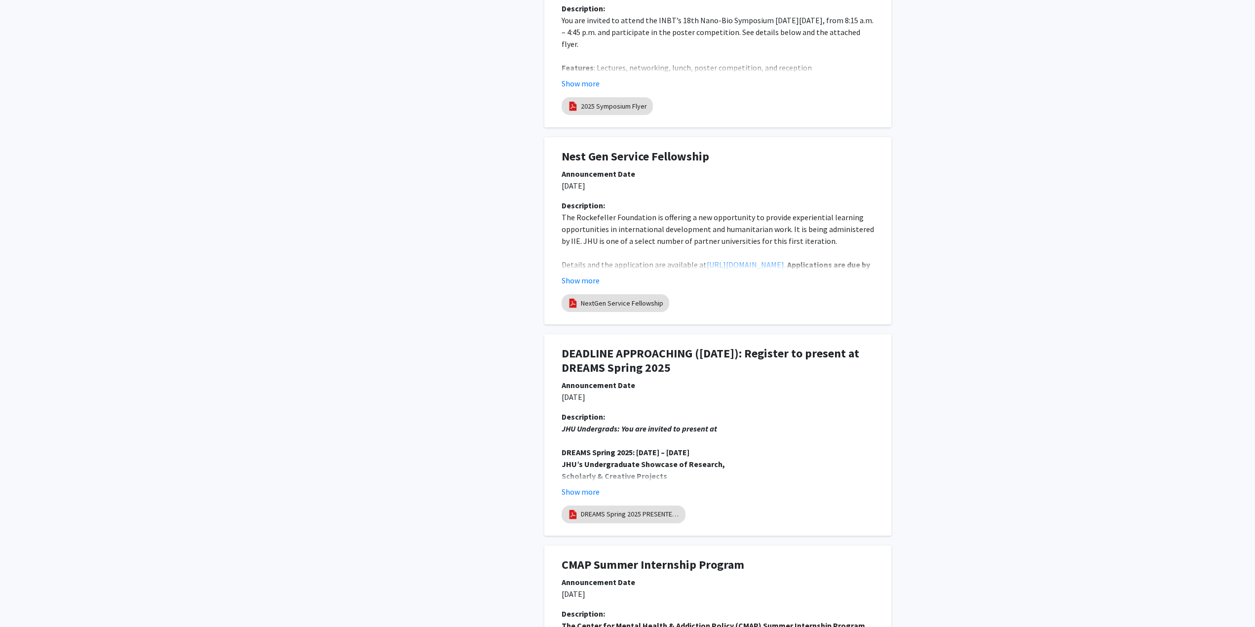
scroll to position [1481, 0]
